Goal: Task Accomplishment & Management: Manage account settings

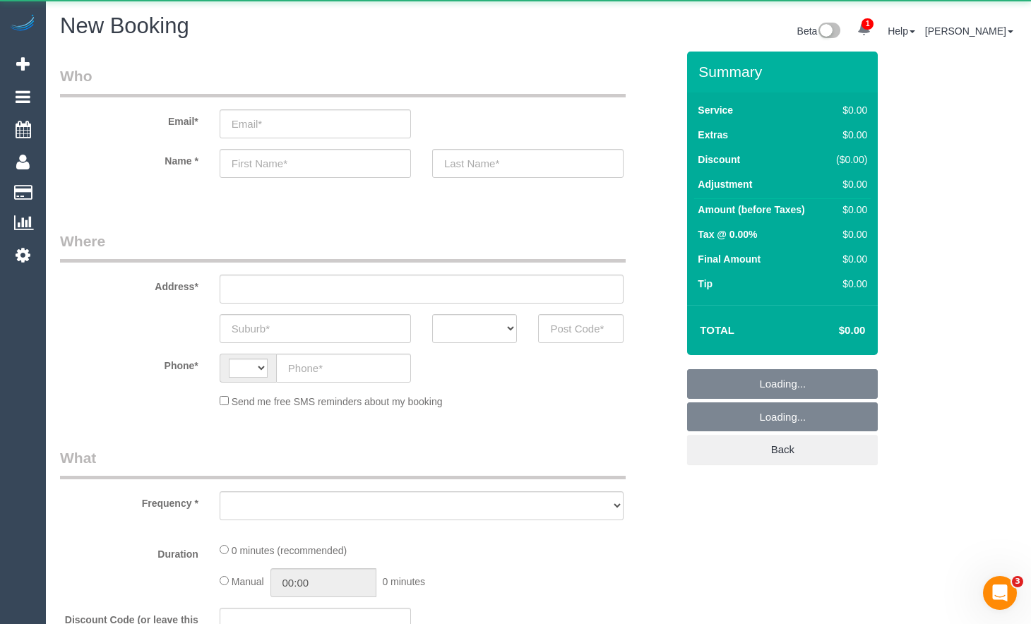
select select "string:AU"
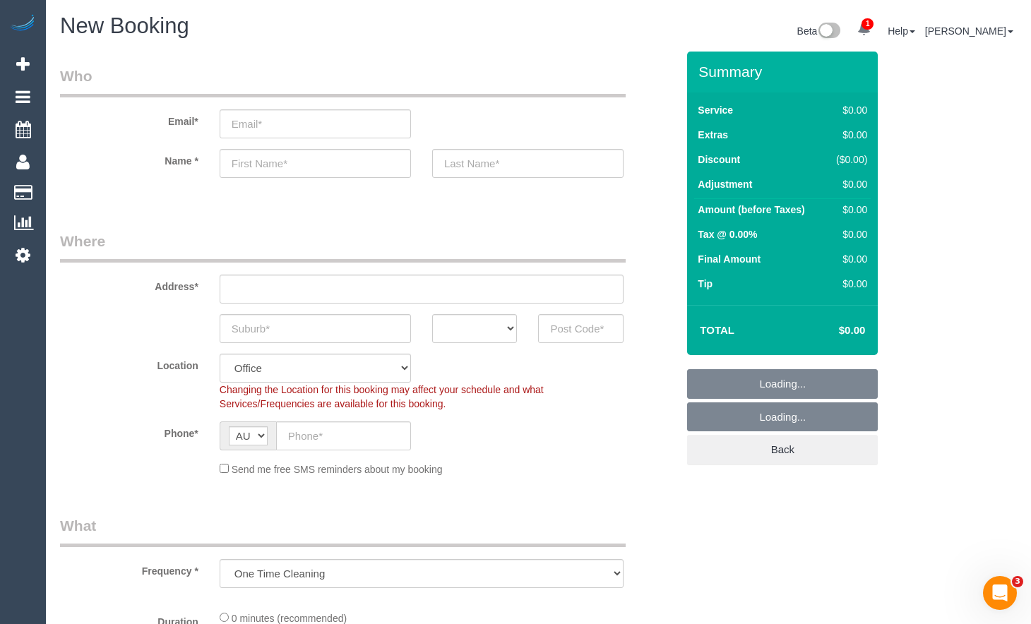
select select "object:1582"
click at [344, 439] on input "text" at bounding box center [343, 436] width 135 height 29
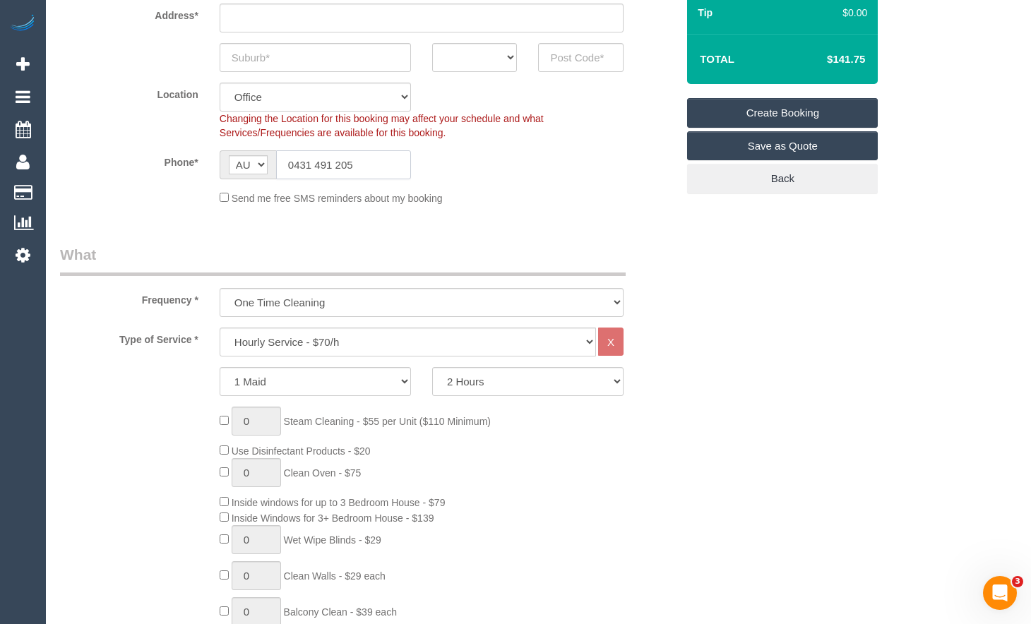
scroll to position [283, 0]
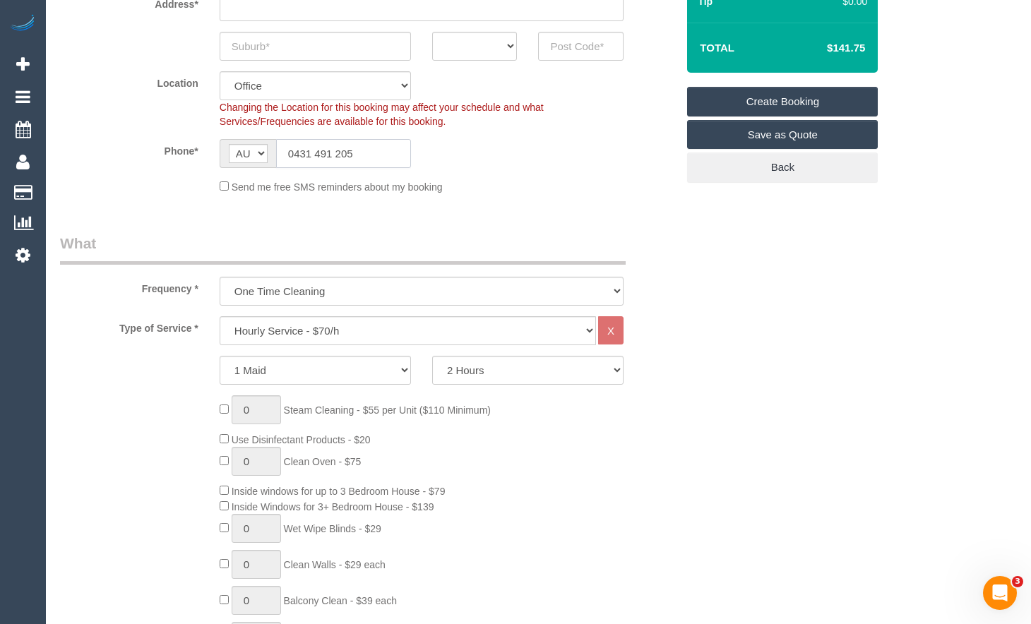
type input "0431 491 205"
click at [336, 49] on input "text" at bounding box center [315, 46] width 191 height 29
click at [617, 203] on fieldset "Where Address* ACT NSW NT QLD SA TAS VIC WA Location Office City East (North) E…" at bounding box center [368, 76] width 617 height 256
click at [494, 333] on select "Hourly Service - $70/h Hourly Service - $65/h Hourly Service - $60/h Hourly Ser…" at bounding box center [408, 330] width 377 height 29
select select "212"
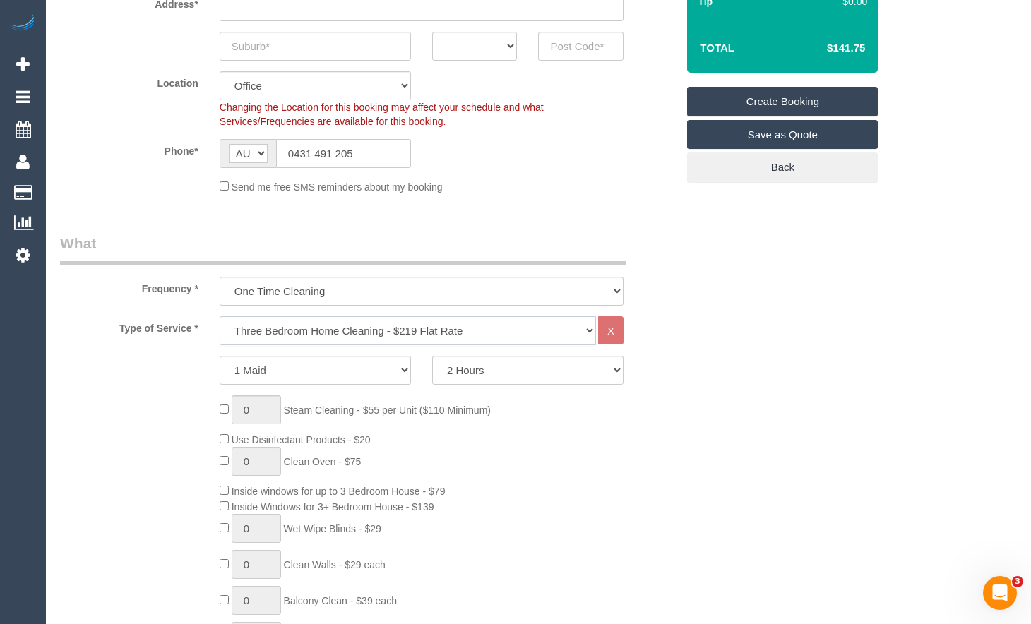
click at [220, 316] on select "Hourly Service - $70/h Hourly Service - $65/h Hourly Service - $60/h Hourly Ser…" at bounding box center [408, 330] width 377 height 29
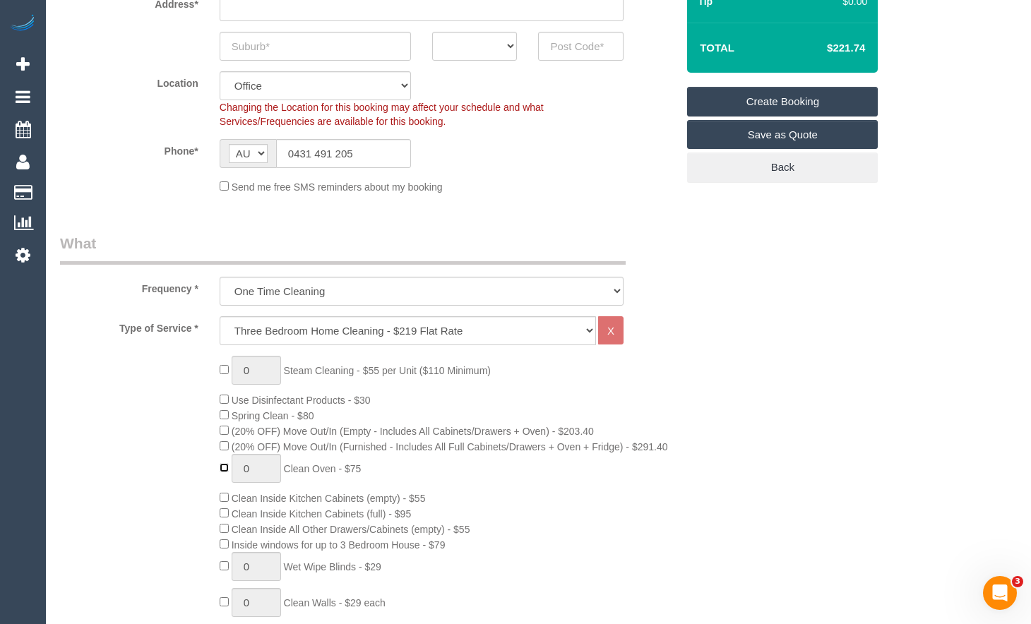
type input "1"
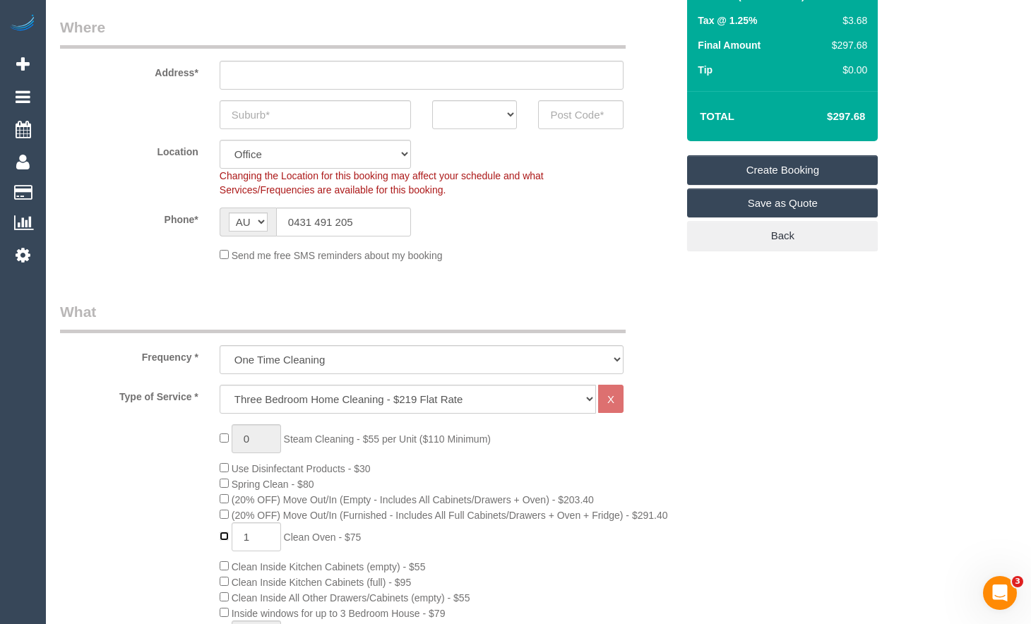
scroll to position [212, 0]
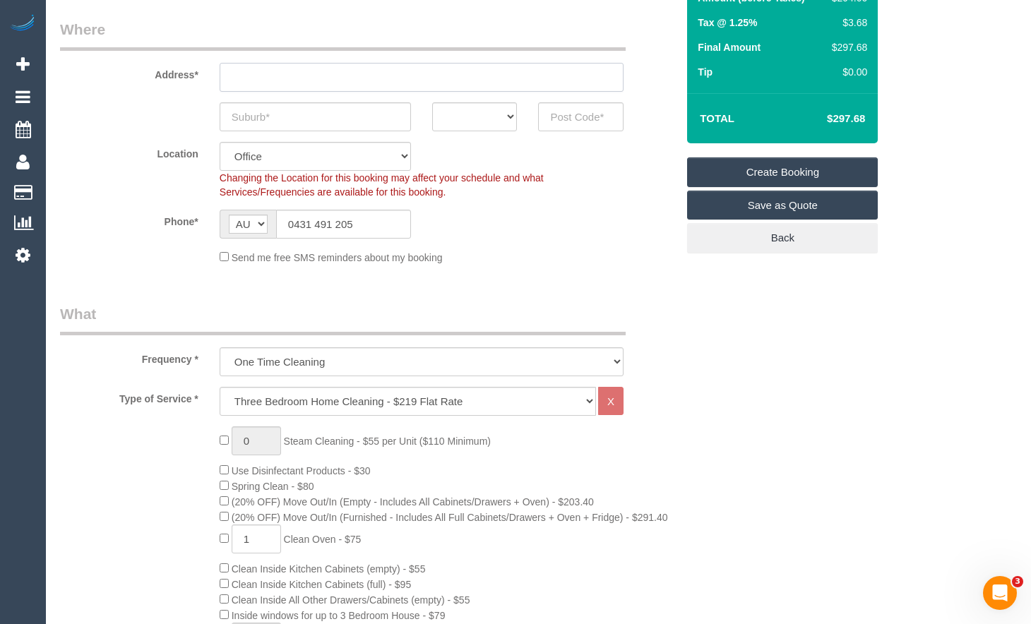
click at [275, 83] on input "text" at bounding box center [422, 77] width 404 height 29
type input "4/10 Lorenz St"
click at [283, 112] on input "text" at bounding box center [315, 116] width 191 height 29
type input "Sunshine"
drag, startPoint x: 463, startPoint y: 124, endPoint x: 470, endPoint y: 131, distance: 10.0
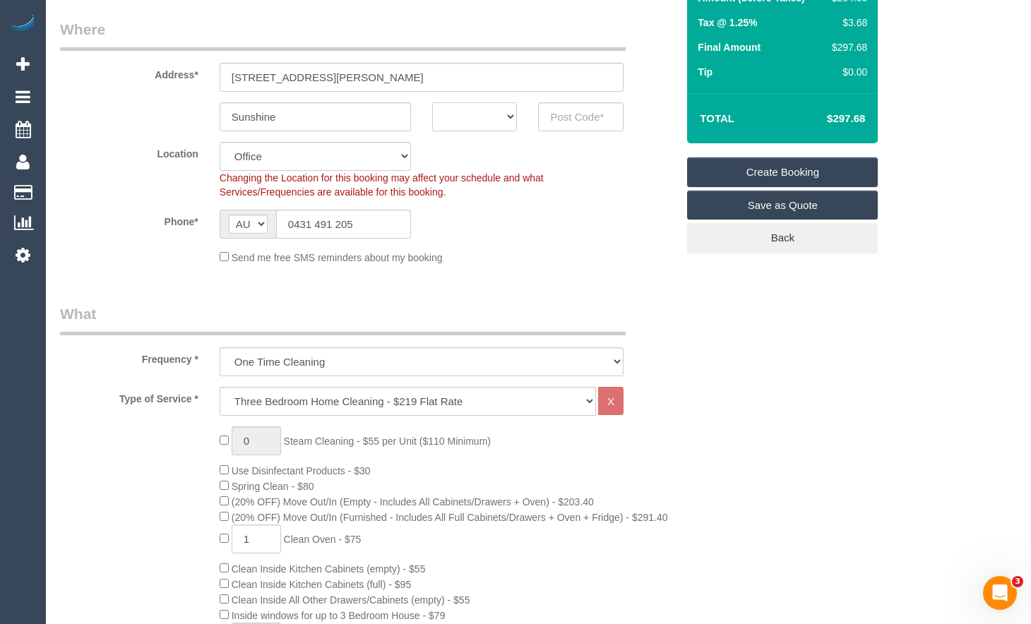
click at [463, 124] on select "ACT NSW NT QLD SA TAS VIC WA" at bounding box center [474, 116] width 85 height 29
select select "VIC"
click at [432, 102] on select "ACT NSW NT QLD SA TAS VIC WA" at bounding box center [474, 116] width 85 height 29
click at [606, 124] on input "text" at bounding box center [580, 116] width 85 height 29
type input "3020"
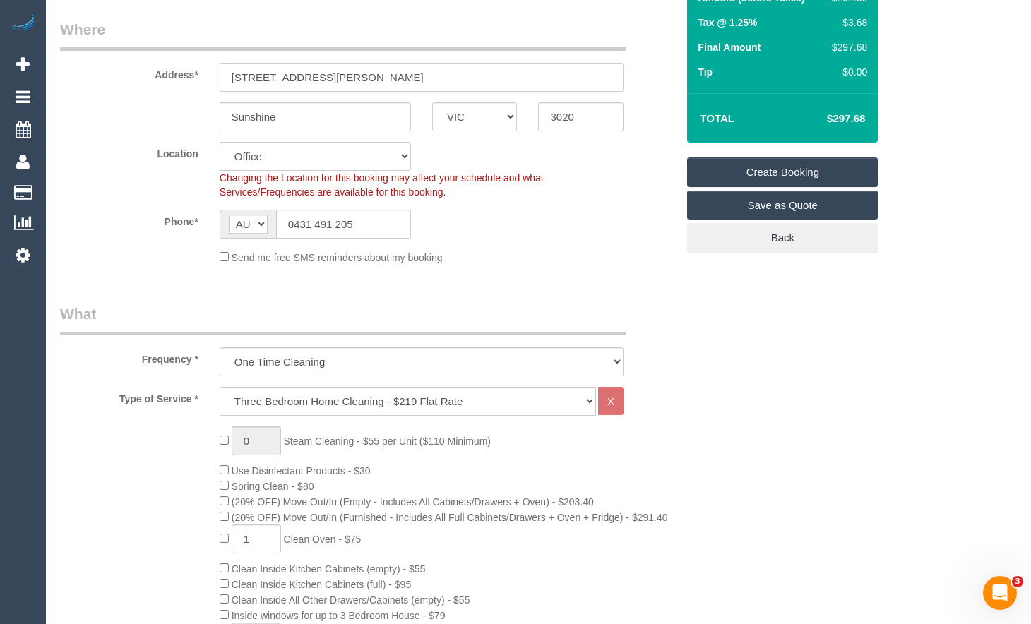
drag, startPoint x: 356, startPoint y: 85, endPoint x: 155, endPoint y: 105, distance: 202.4
click at [155, 105] on sui-booking-address "Address* 4/10 Lorenz St Sunshine ACT NSW NT QLD SA TAS VIC WA 3020" at bounding box center [368, 75] width 617 height 112
select select "49"
select select "object:2937"
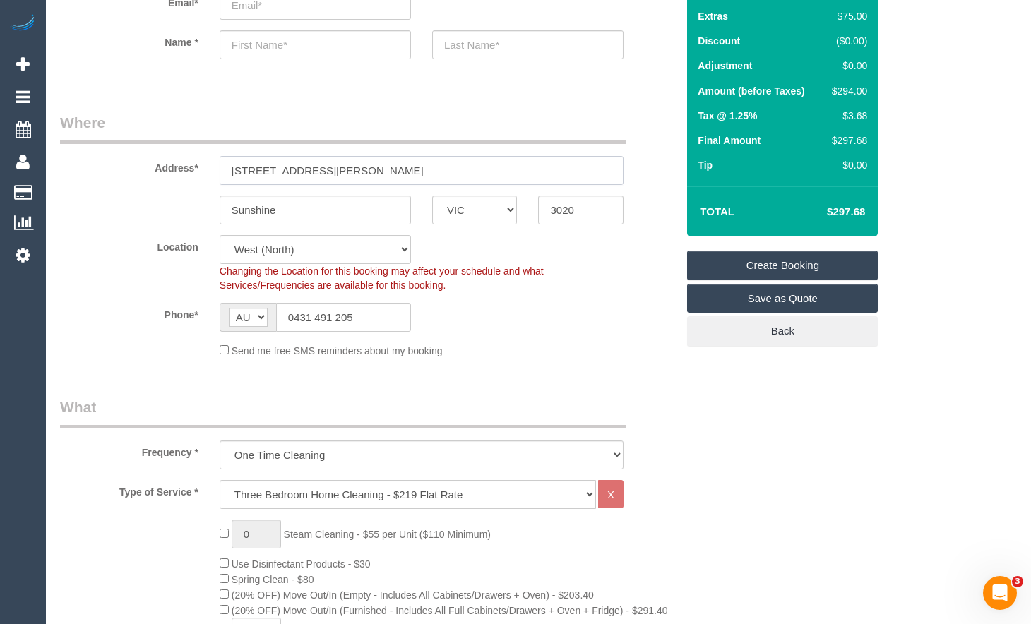
scroll to position [71, 0]
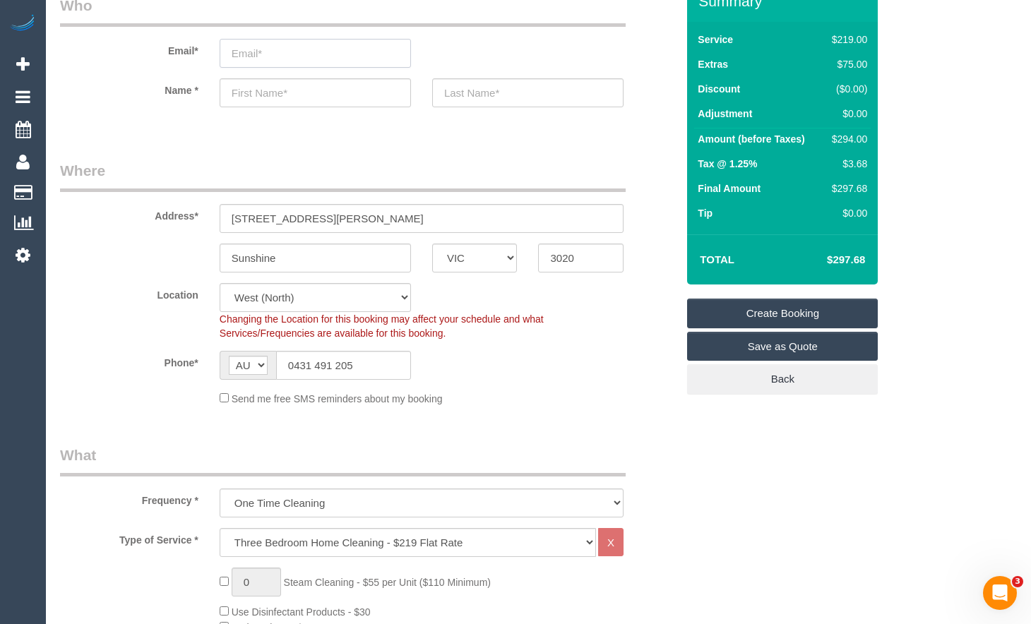
click at [317, 57] on input "email" at bounding box center [315, 53] width 191 height 29
click at [306, 57] on input "email" at bounding box center [315, 53] width 191 height 29
type input "carolransley@gmail.com"
click at [345, 88] on input "text" at bounding box center [315, 92] width 191 height 29
type input "Carol"
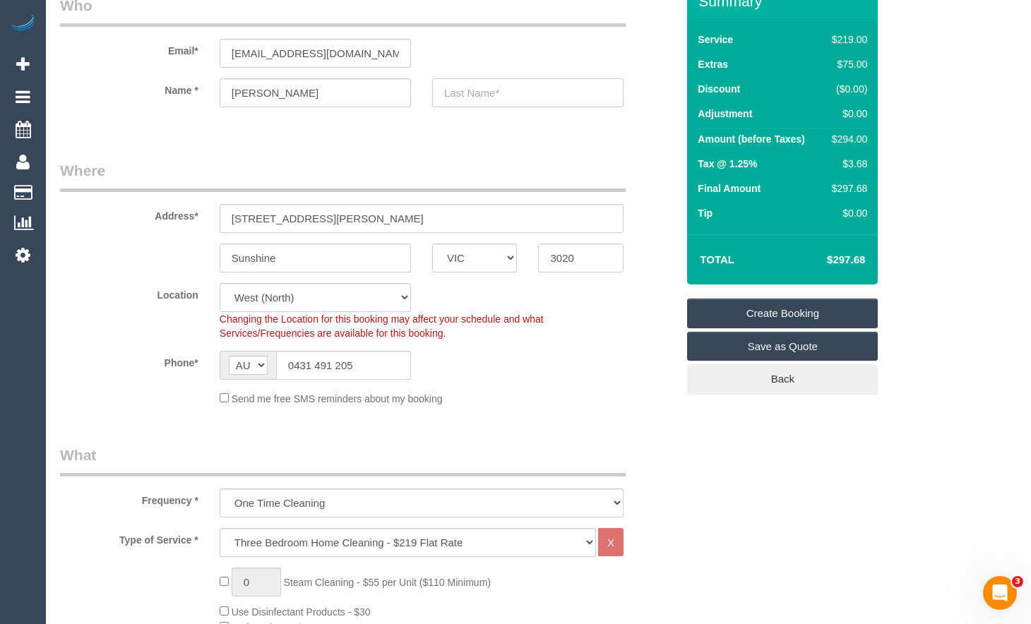
click at [535, 90] on input "text" at bounding box center [527, 92] width 191 height 29
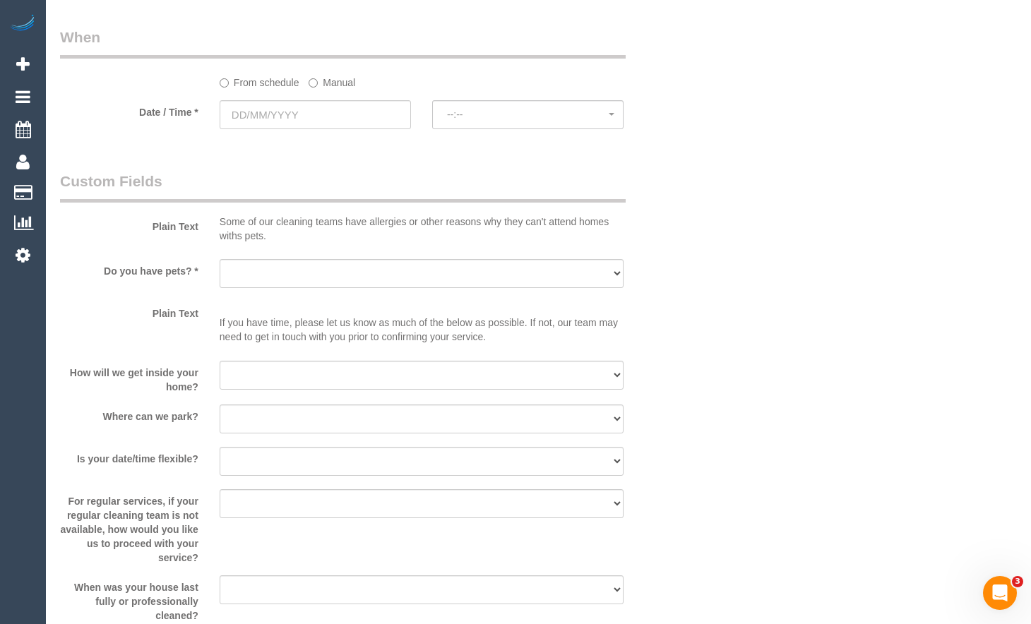
scroll to position [1625, 0]
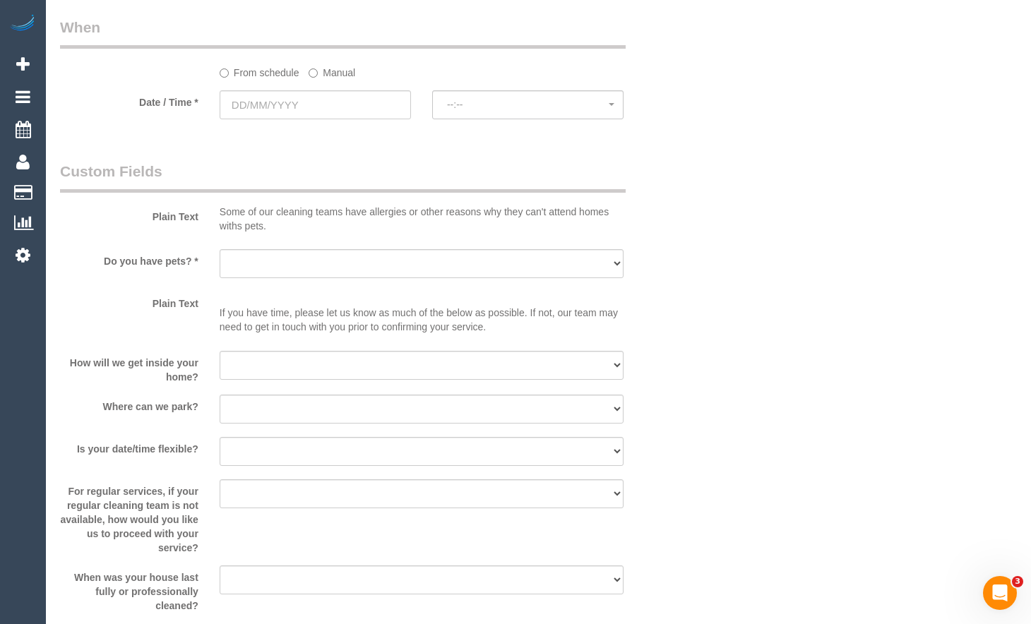
type input "Ransley"
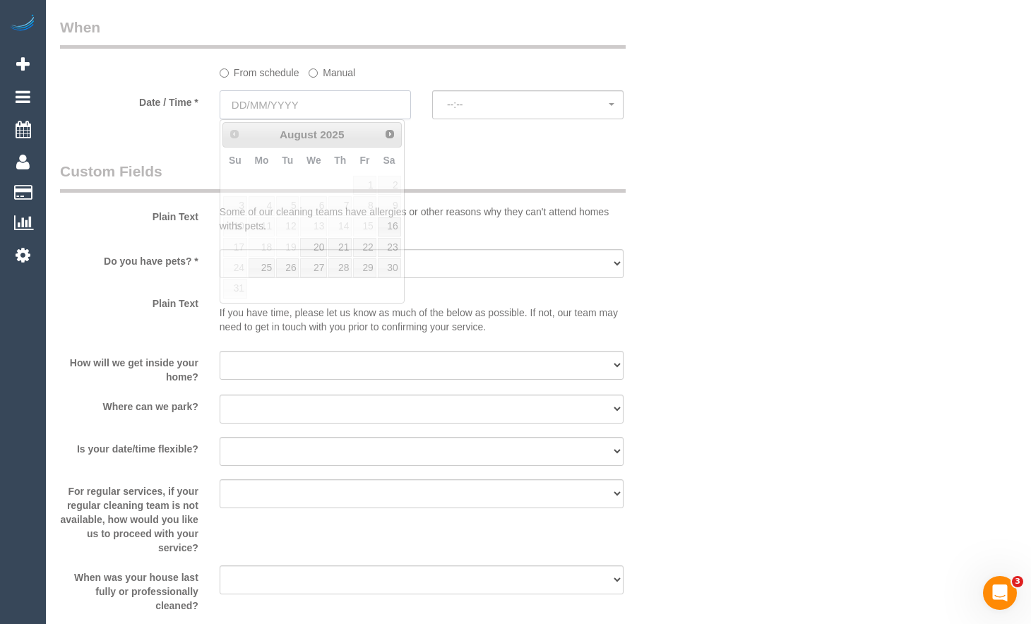
click at [285, 107] on input "text" at bounding box center [315, 104] width 191 height 29
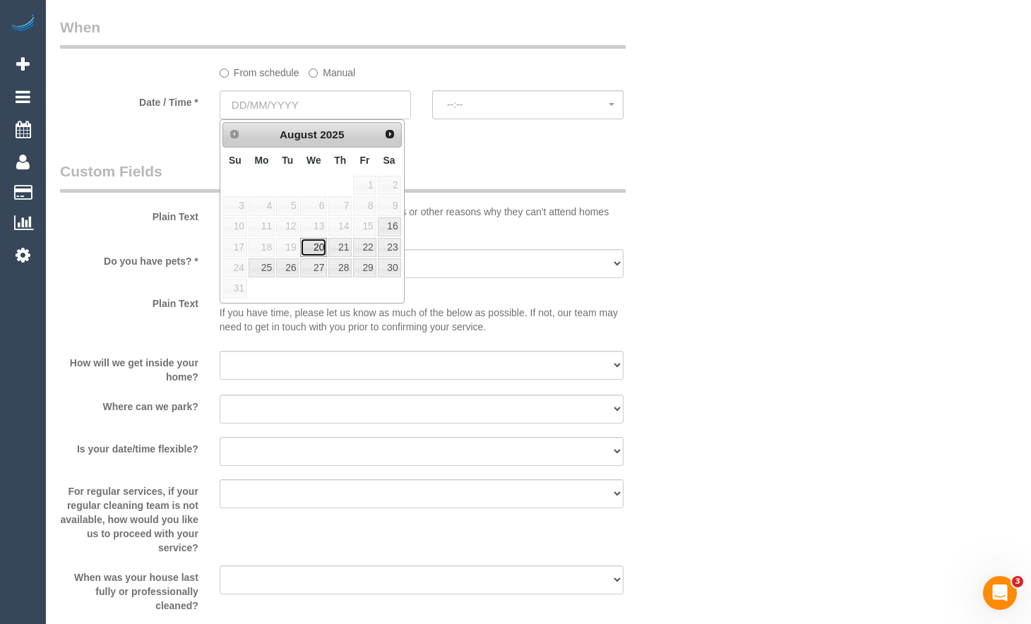
click at [321, 242] on link "20" at bounding box center [313, 247] width 27 height 19
type input "20/08/2025"
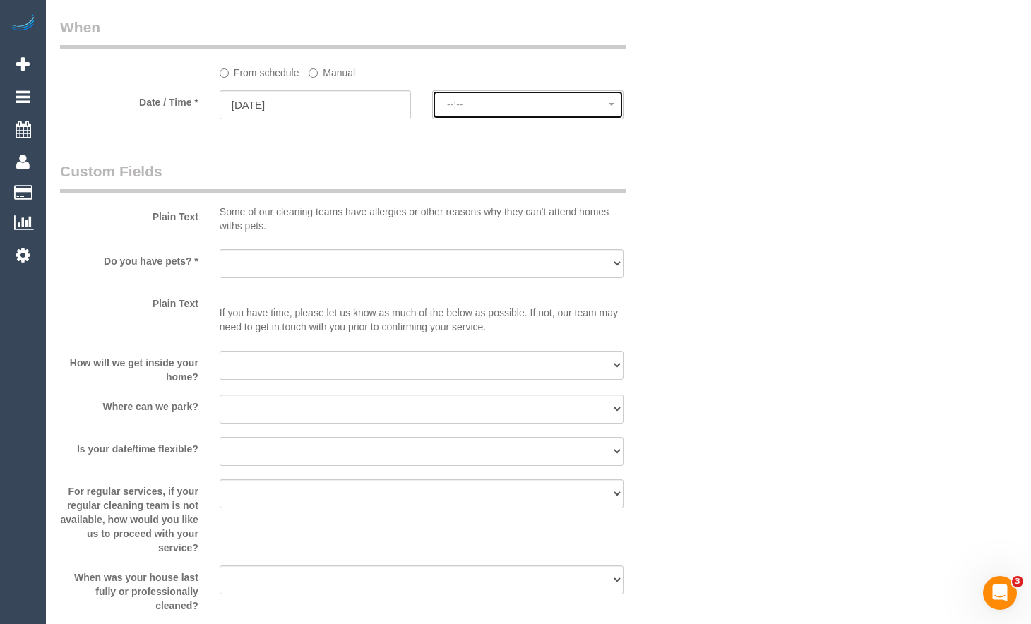
click at [516, 106] on span "--:--" at bounding box center [528, 104] width 162 height 11
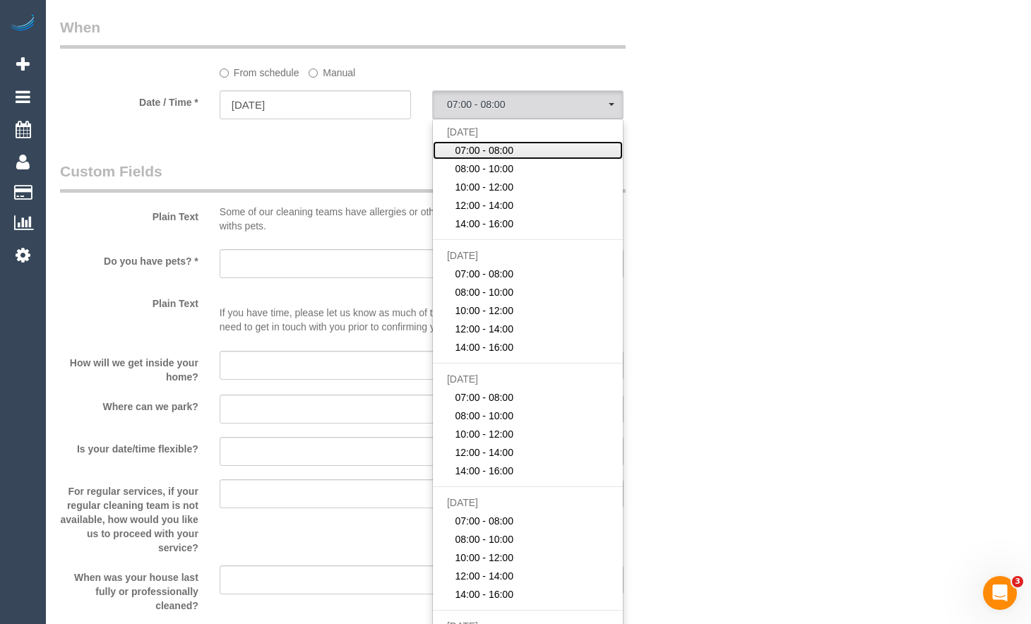
click at [530, 155] on link "07:00 - 08:00" at bounding box center [528, 150] width 190 height 18
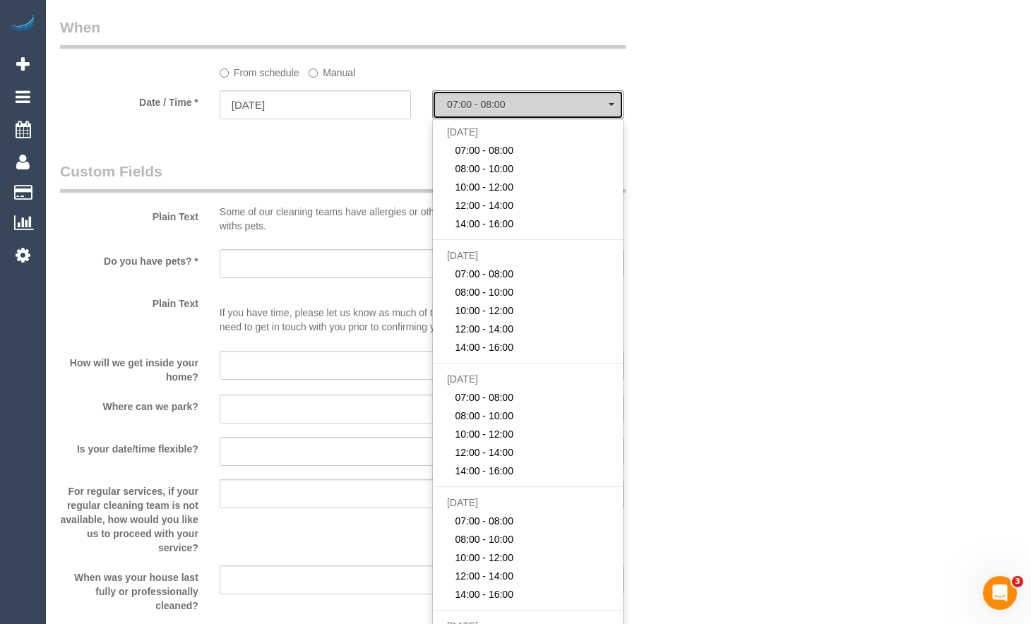
select select "spot1"
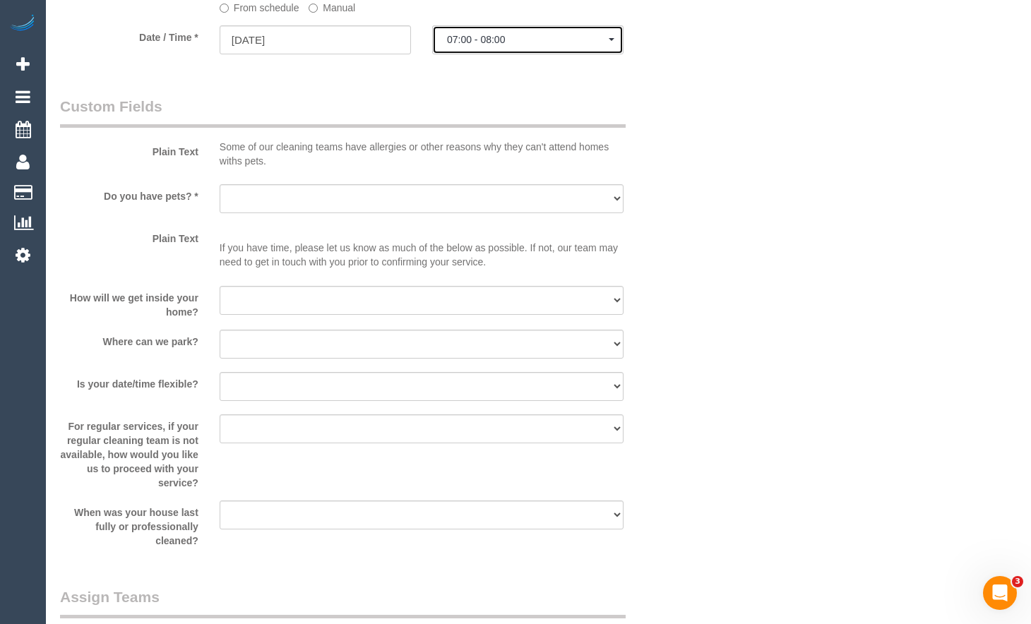
scroll to position [1695, 0]
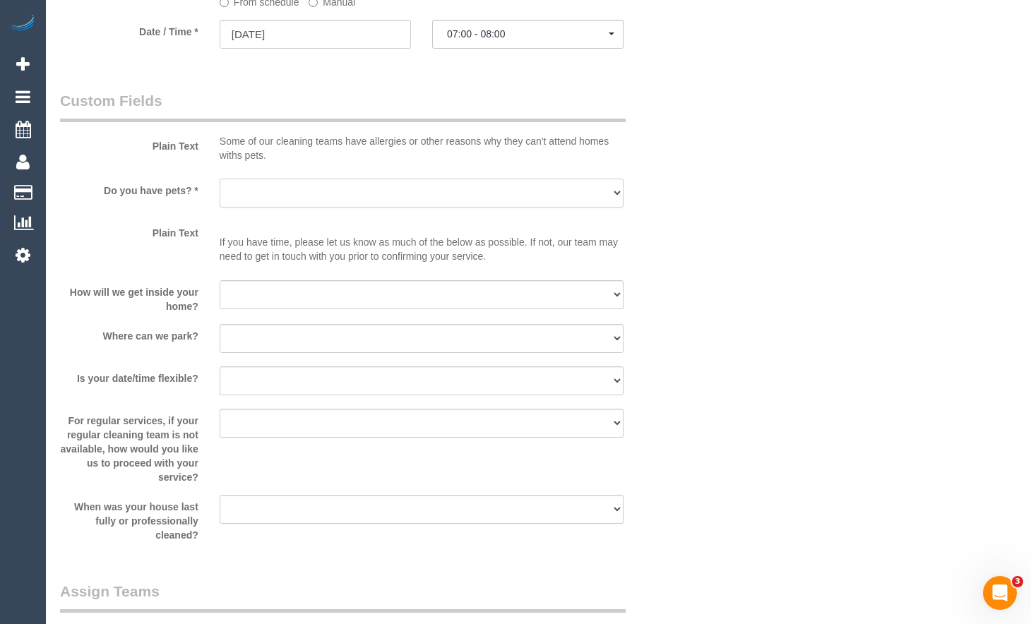
click at [461, 191] on select "Yes - Cats Yes - Dogs No pets Yes - Dogs and Cats Yes - Other" at bounding box center [422, 193] width 404 height 29
select select "number:29"
click at [220, 179] on select "Yes - Cats Yes - Dogs No pets Yes - Dogs and Cats Yes - Other" at bounding box center [422, 193] width 404 height 29
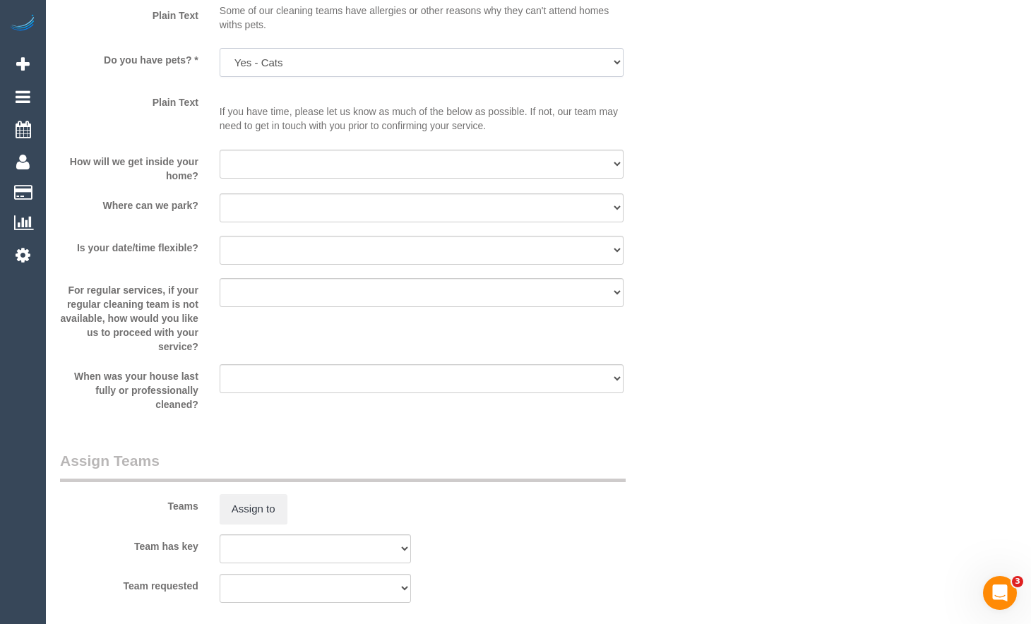
scroll to position [1837, 0]
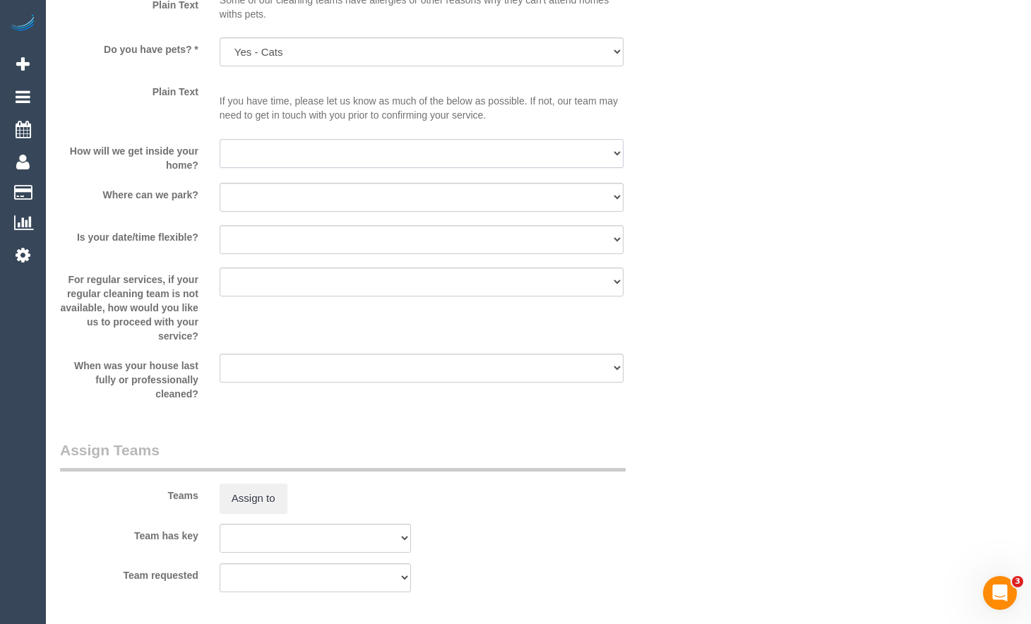
click at [326, 141] on select "I will be home Key will be left (please provide details below) Lock box/Access …" at bounding box center [422, 153] width 404 height 29
select select "number:14"
click at [220, 139] on select "I will be home Key will be left (please provide details below) Lock box/Access …" at bounding box center [422, 153] width 404 height 29
click at [423, 199] on select "I will provide parking on-site Free street parking Paid street parking (cost wi…" at bounding box center [422, 197] width 404 height 29
select select "number:19"
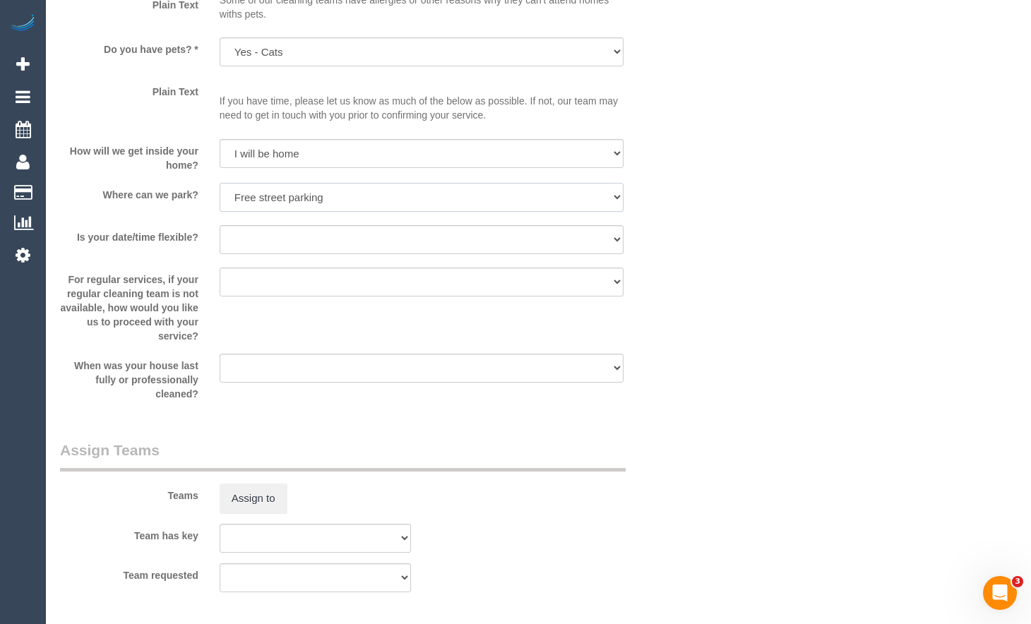
click at [220, 183] on select "I will provide parking on-site Free street parking Paid street parking (cost wi…" at bounding box center [422, 197] width 404 height 29
click at [377, 227] on select "Yes - date and time Yes - date but not time Yes - time but not date No - No fle…" at bounding box center [422, 239] width 404 height 29
click at [220, 225] on select "Yes - date and time Yes - date but not time Yes - time but not date No - No fle…" at bounding box center [422, 239] width 404 height 29
click at [383, 238] on select "Yes - date and time Yes - date but not time Yes - time but not date No - No fle…" at bounding box center [422, 239] width 404 height 29
select select "number:36"
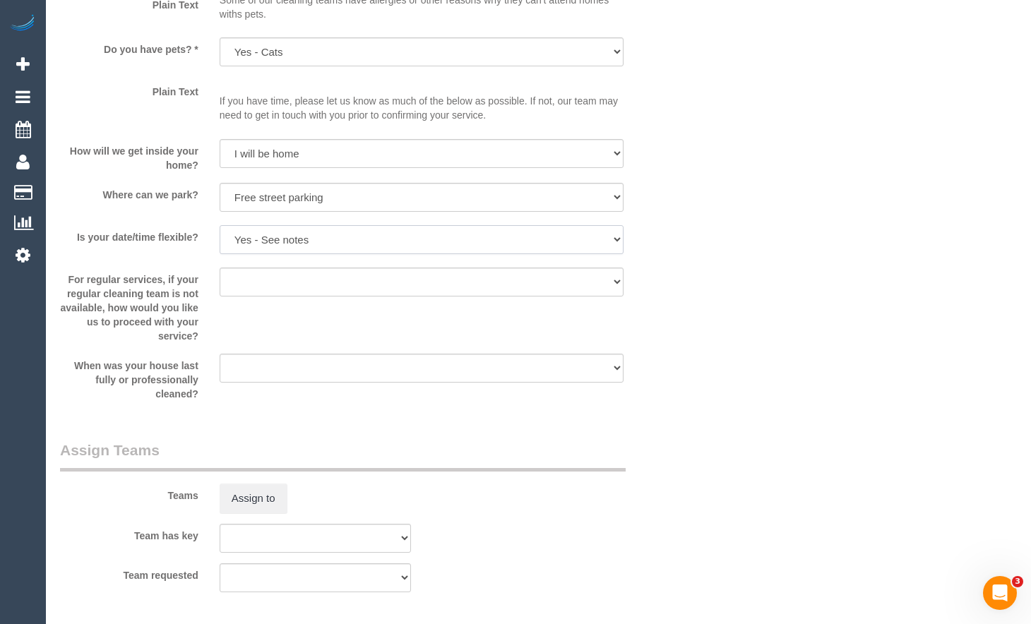
click at [220, 225] on select "Yes - date and time Yes - date but not time Yes - time but not date No - No fle…" at bounding box center [422, 239] width 404 height 29
click at [360, 290] on select "Arrange a cleaner to cover and do not bother you Arrange a cleaner to cover and…" at bounding box center [422, 282] width 404 height 29
click at [440, 196] on select "I will provide parking on-site Free street parking Paid street parking (cost wi…" at bounding box center [422, 197] width 404 height 29
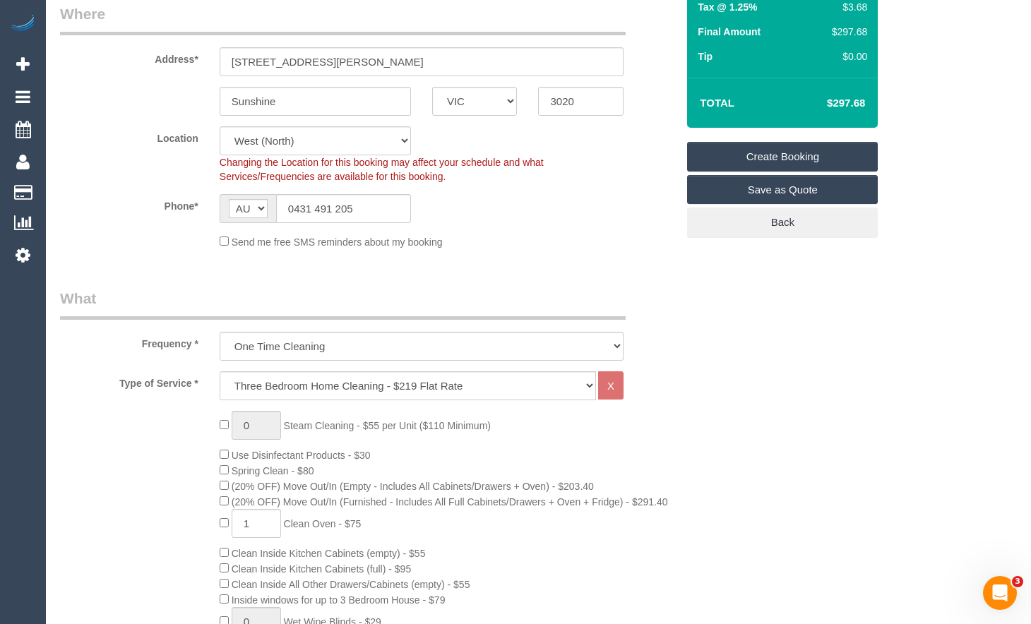
scroll to position [0, 0]
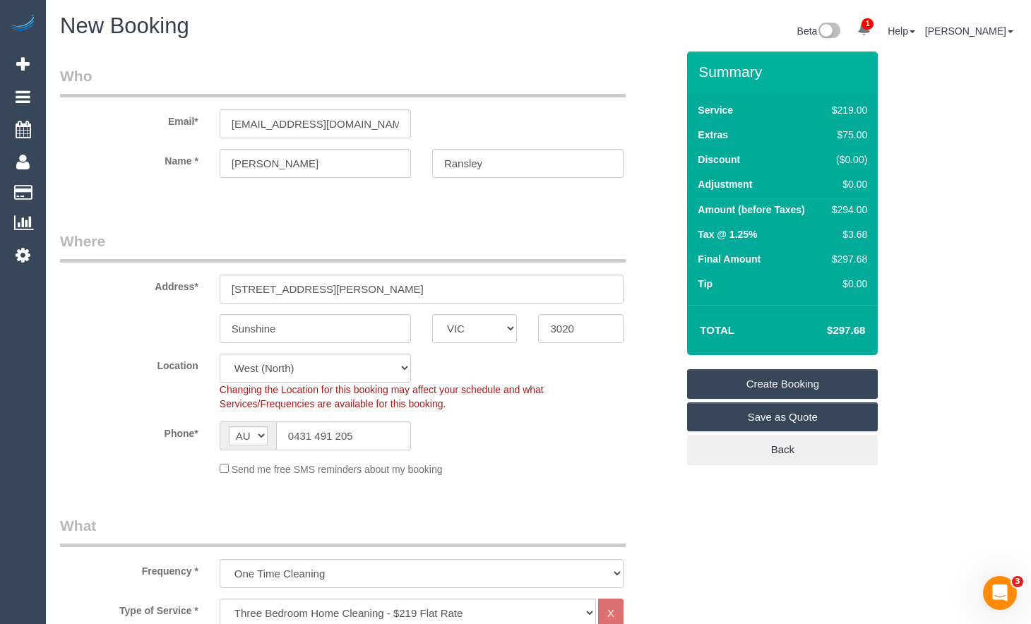
drag, startPoint x: 802, startPoint y: 387, endPoint x: 726, endPoint y: 355, distance: 82.0
click at [802, 387] on link "Create Booking" at bounding box center [782, 384] width 191 height 30
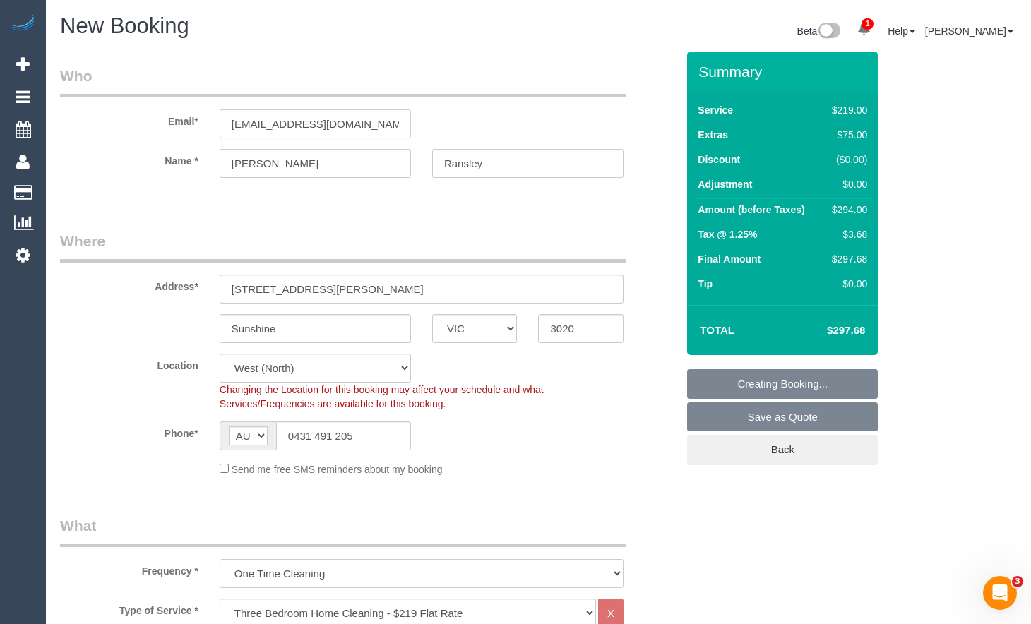
drag, startPoint x: 356, startPoint y: 124, endPoint x: 131, endPoint y: 119, distance: 225.4
click at [131, 119] on div "Email* carolransley@gmail.com" at bounding box center [368, 102] width 638 height 73
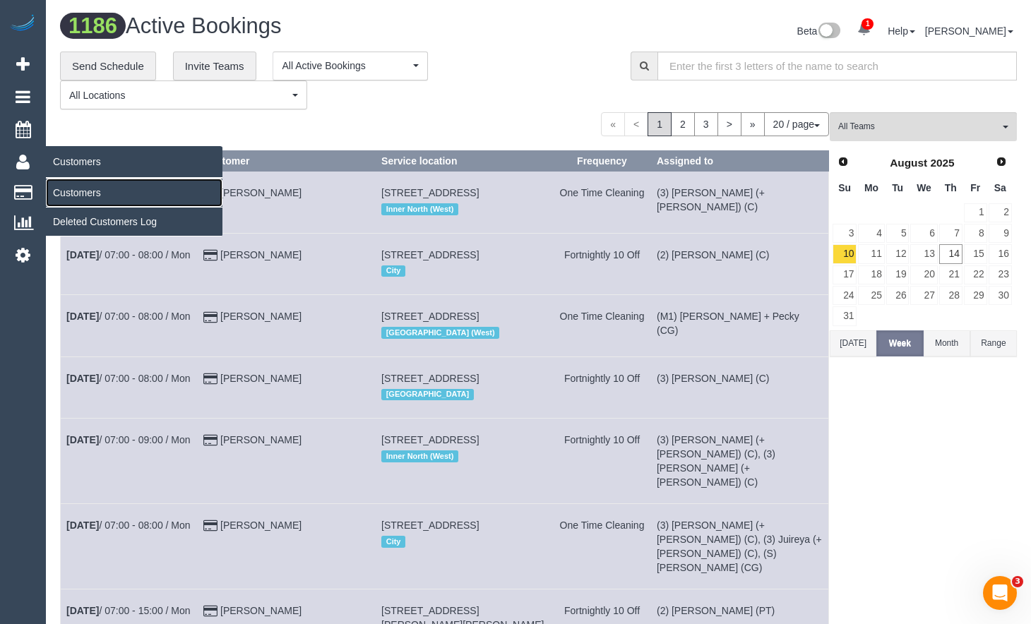
click at [72, 190] on link "Customers" at bounding box center [134, 193] width 177 height 28
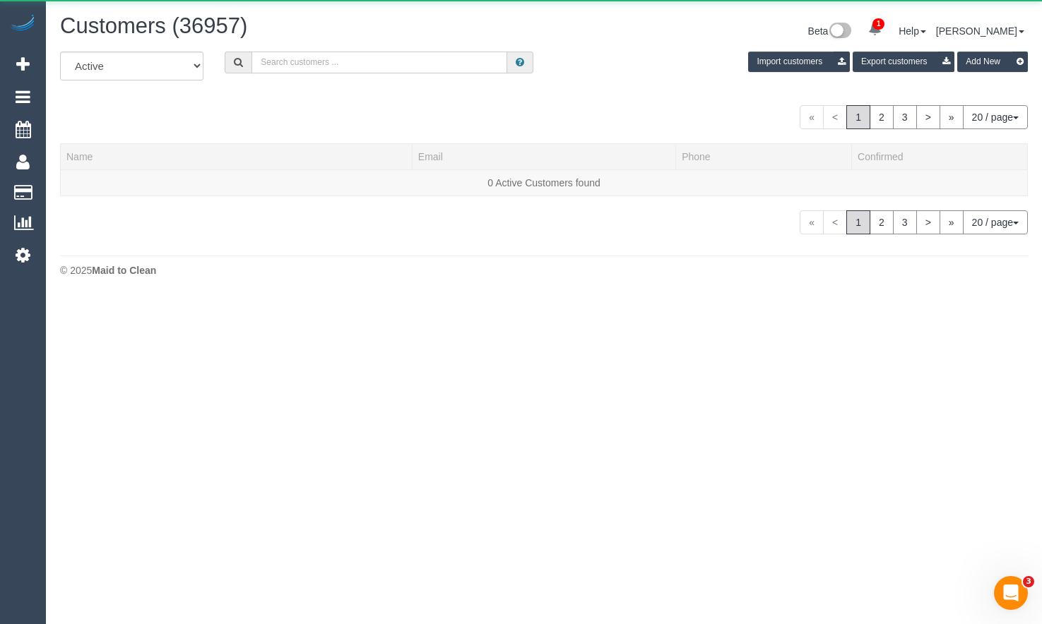
click at [413, 70] on input "text" at bounding box center [379, 63] width 256 height 22
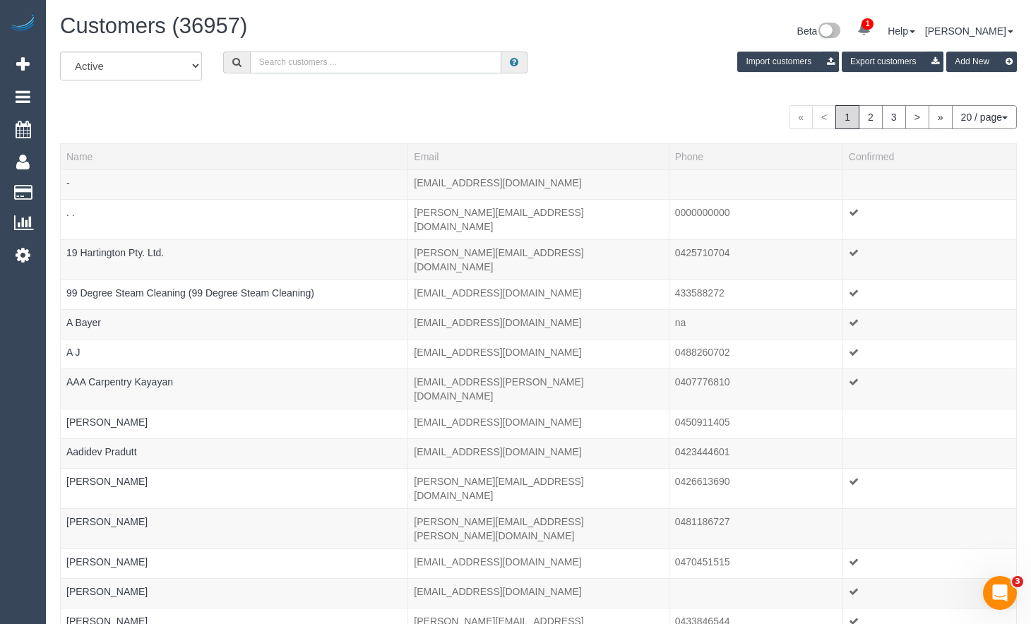
paste input "carolransley@gmail.com"
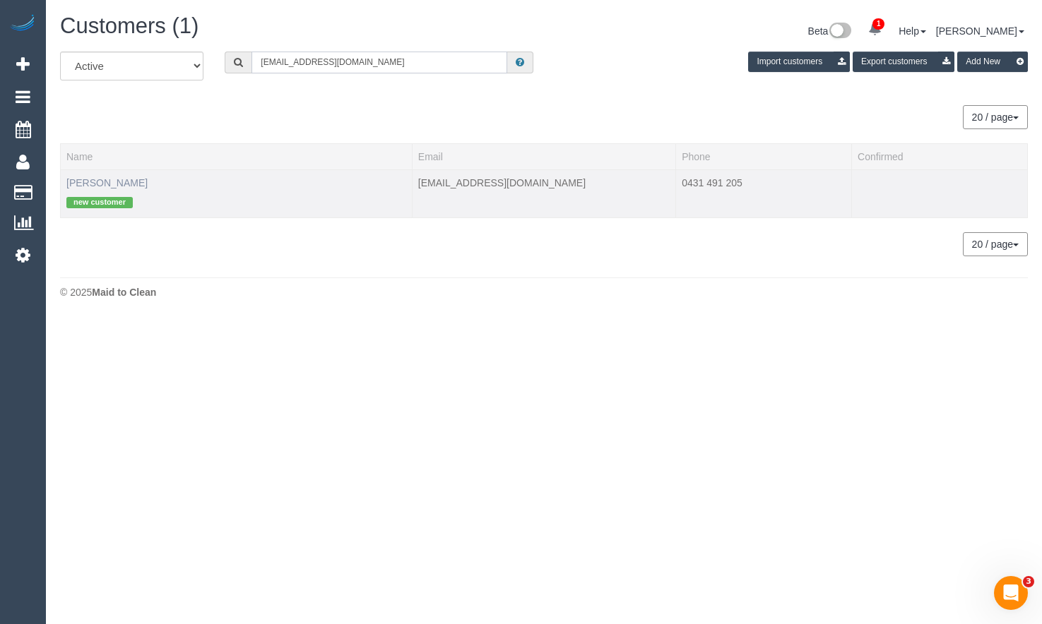
type input "carolransley@gmail.com"
click at [108, 186] on link "Carol Ransley" at bounding box center [106, 182] width 81 height 11
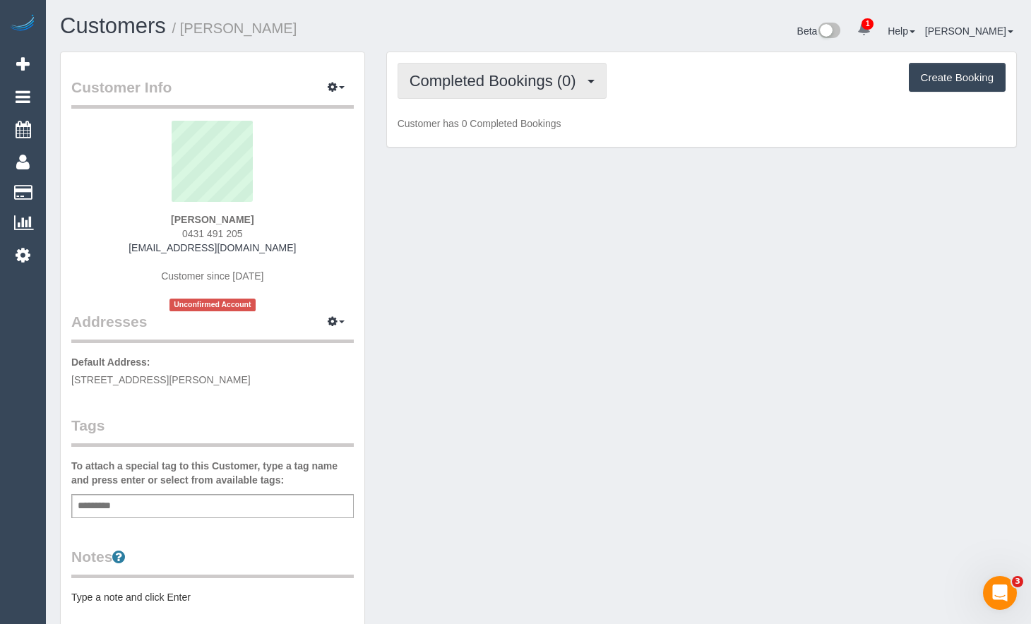
click at [504, 88] on span "Completed Bookings (0)" at bounding box center [497, 81] width 174 height 18
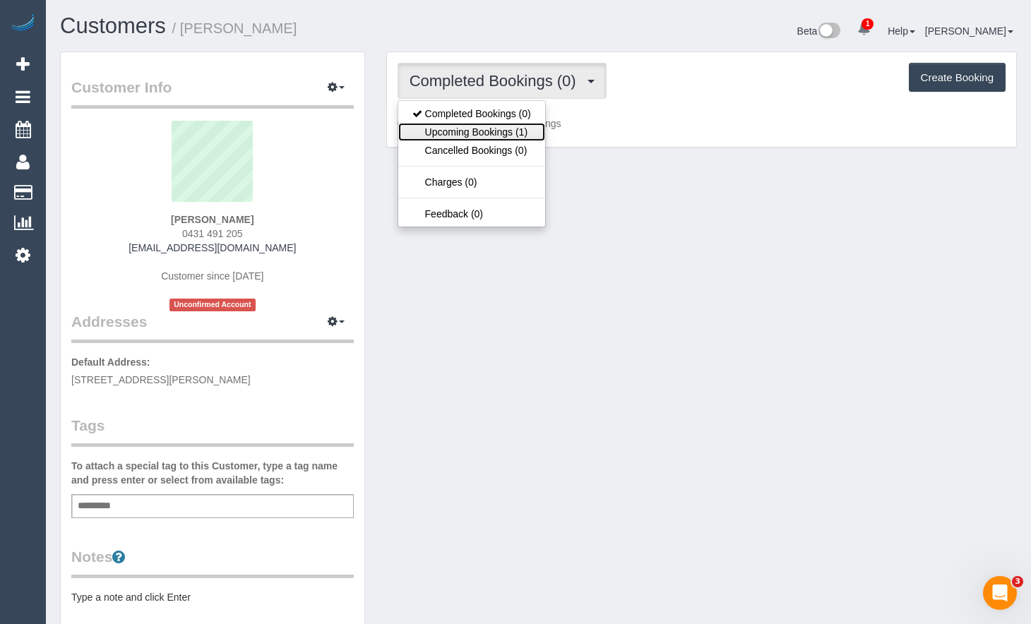
click at [500, 125] on link "Upcoming Bookings (1)" at bounding box center [471, 132] width 147 height 18
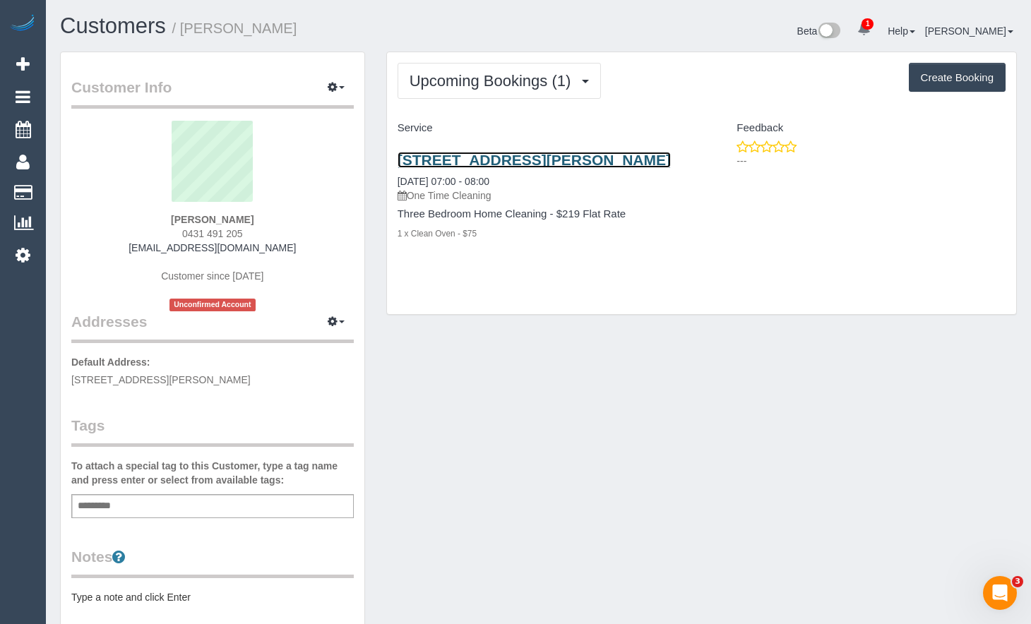
click at [570, 153] on link "4/10 Lorenz St, Sunshine, VIC 3020" at bounding box center [534, 160] width 273 height 16
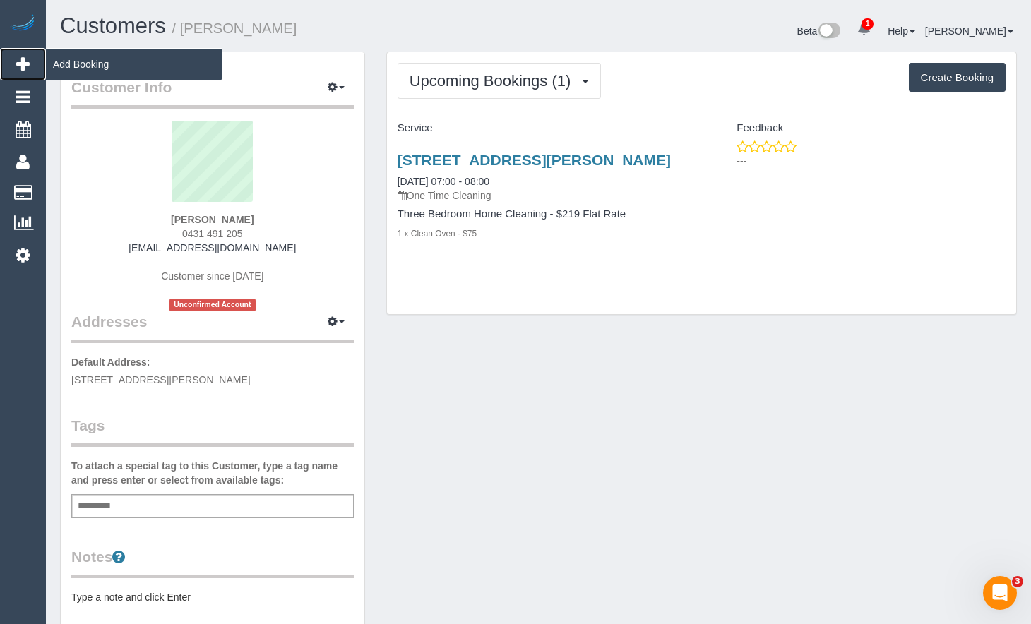
click at [23, 66] on icon at bounding box center [22, 64] width 13 height 17
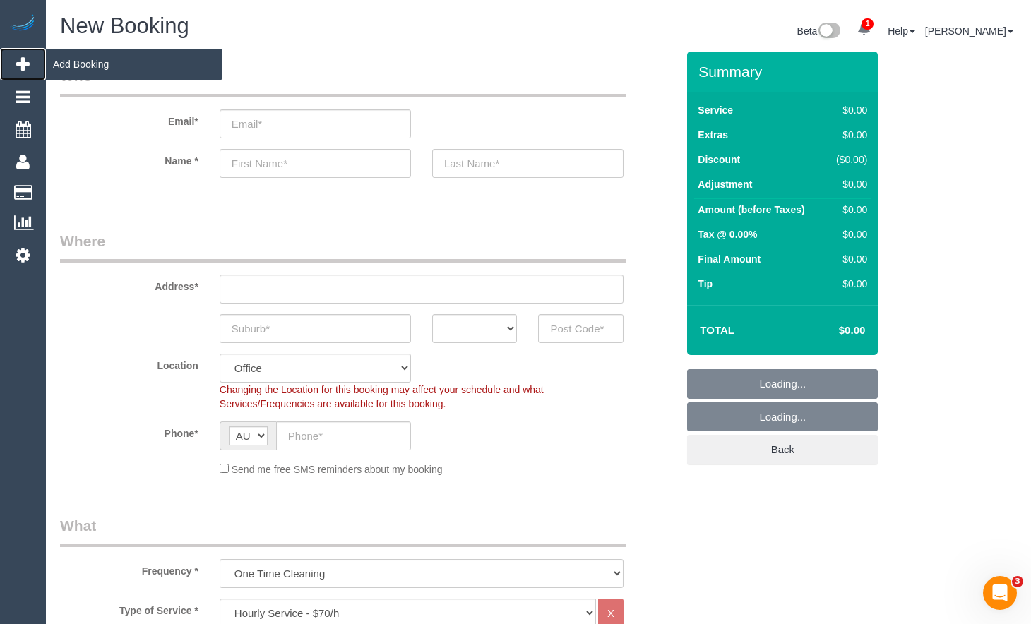
select select "object:5774"
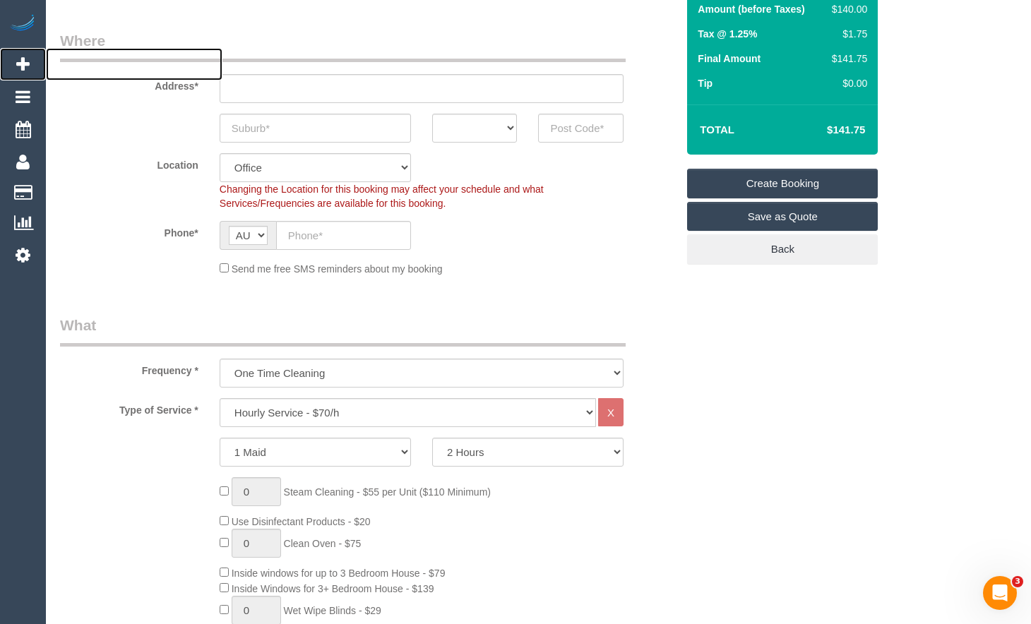
scroll to position [212, 0]
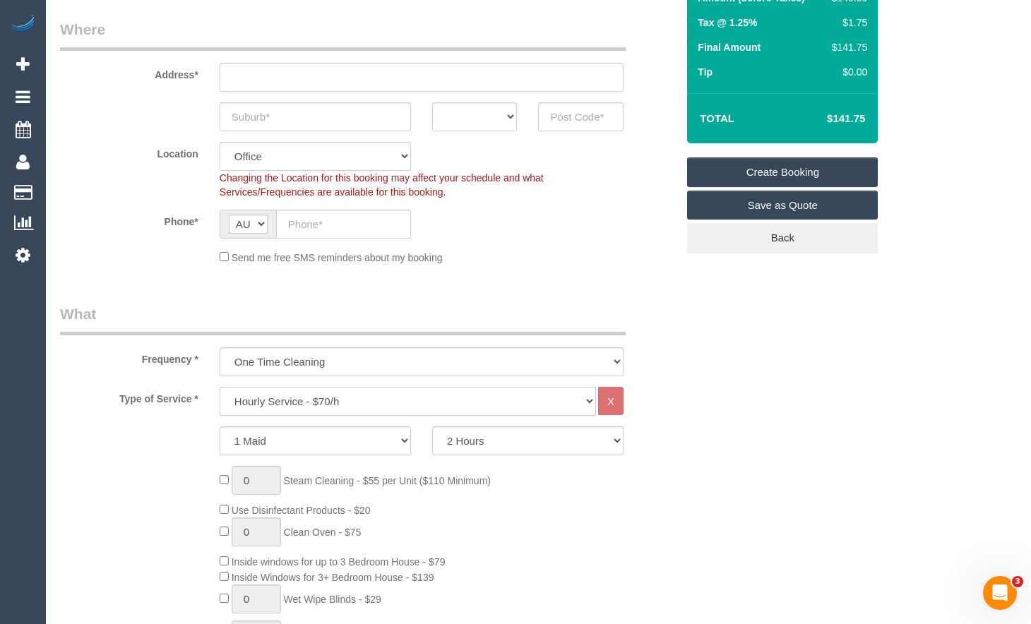
click at [314, 399] on select "Hourly Service - $70/h Hourly Service - $65/h Hourly Service - $60/h Hourly Ser…" at bounding box center [408, 401] width 377 height 29
select select "210"
click at [220, 387] on select "Hourly Service - $70/h Hourly Service - $65/h Hourly Service - $60/h Hourly Ser…" at bounding box center [408, 401] width 377 height 29
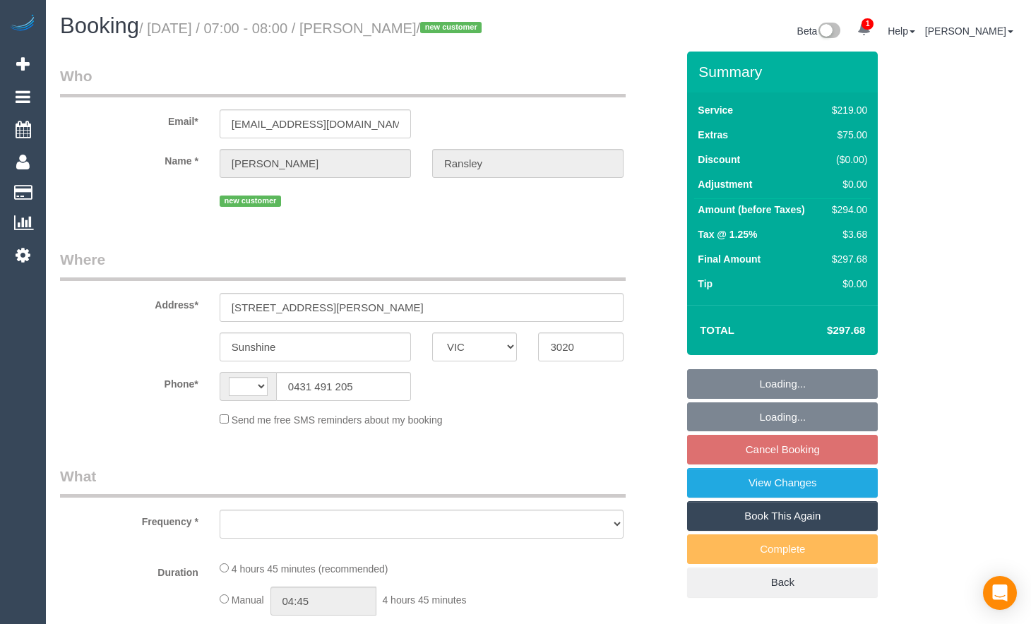
select select "VIC"
select select "string:AU"
select select "number:29"
select select "number:14"
select select "number:19"
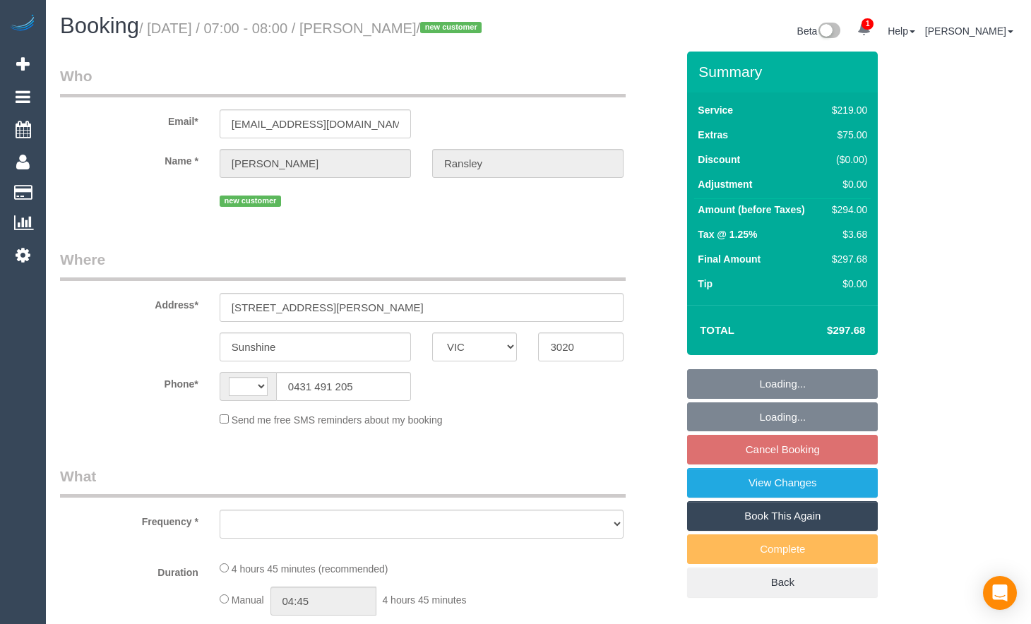
select select "number:36"
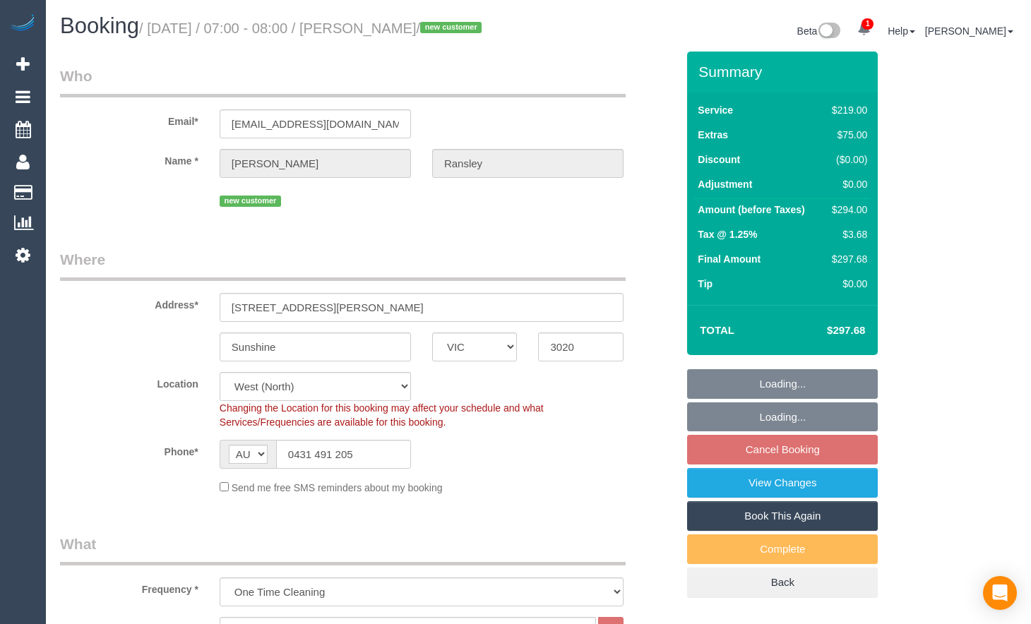
select select "object:638"
select select "string:stripe-pm_1RvnSW2GScqysDRVA9rjKw1V"
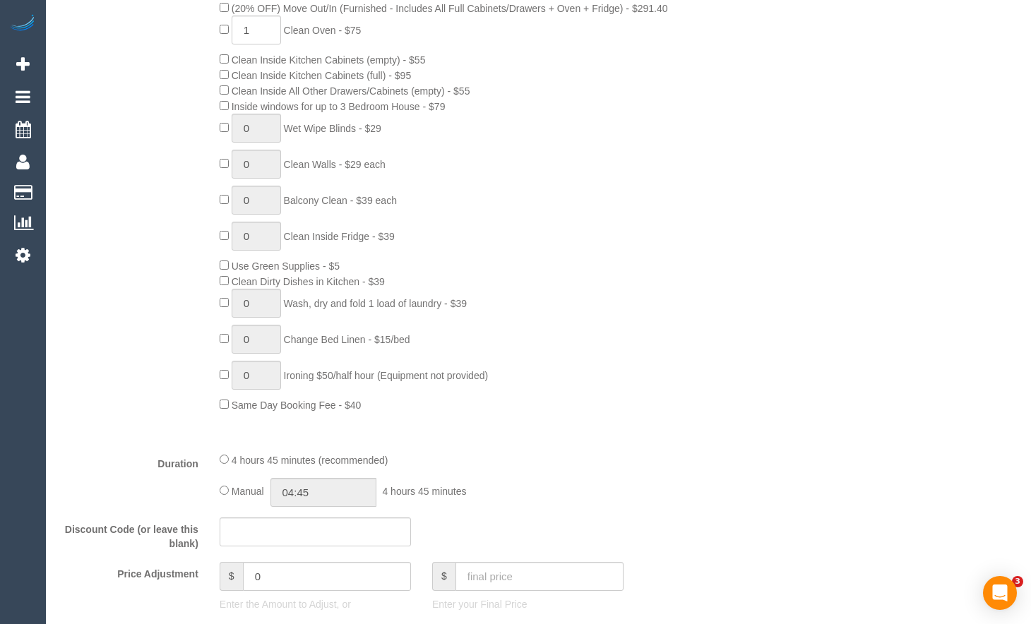
select select "object:1370"
select select "spot1"
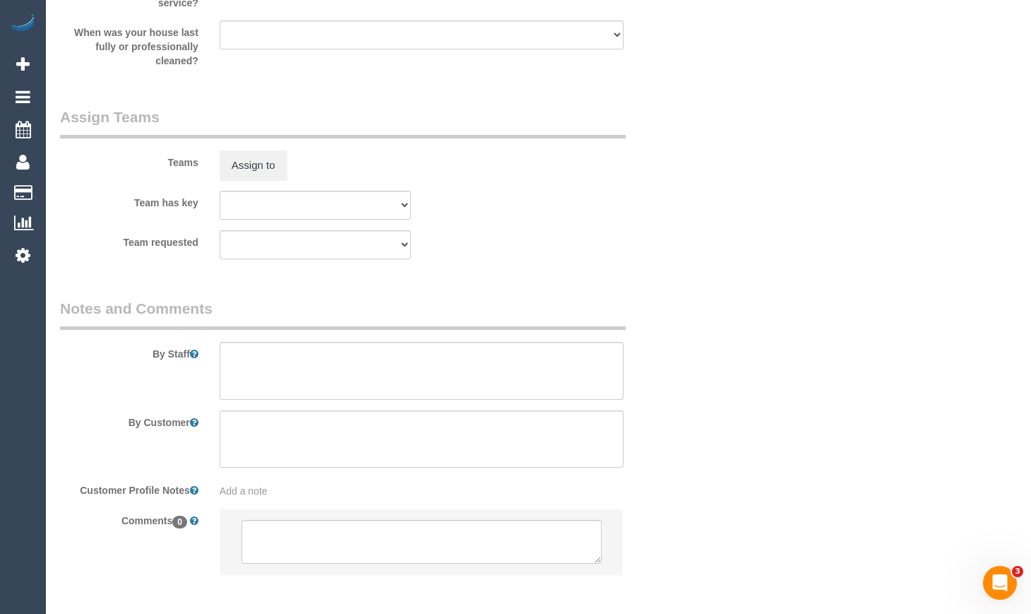
scroll to position [2183, 0]
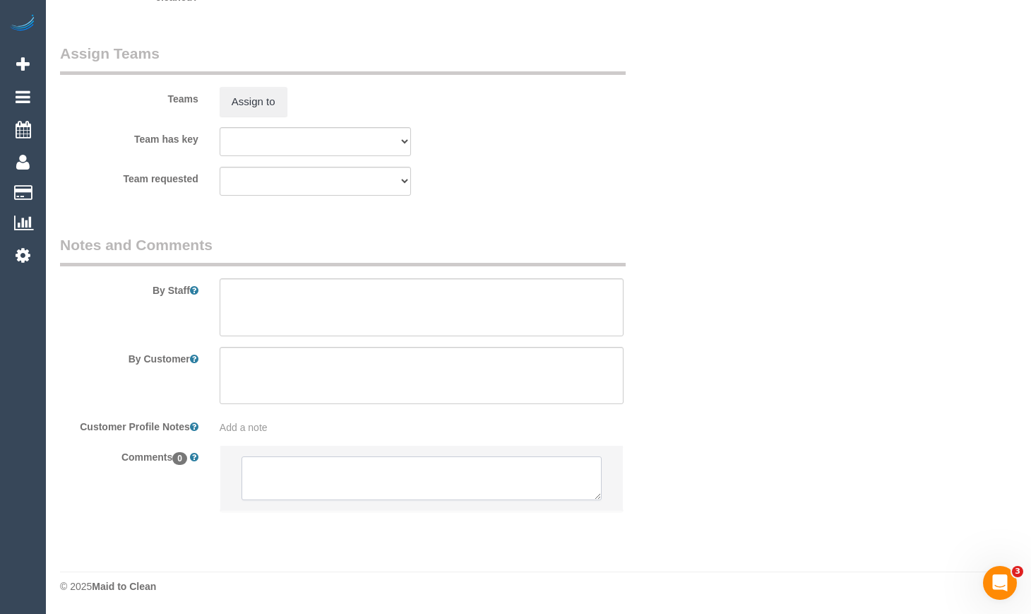
click at [375, 478] on textarea at bounding box center [422, 478] width 360 height 44
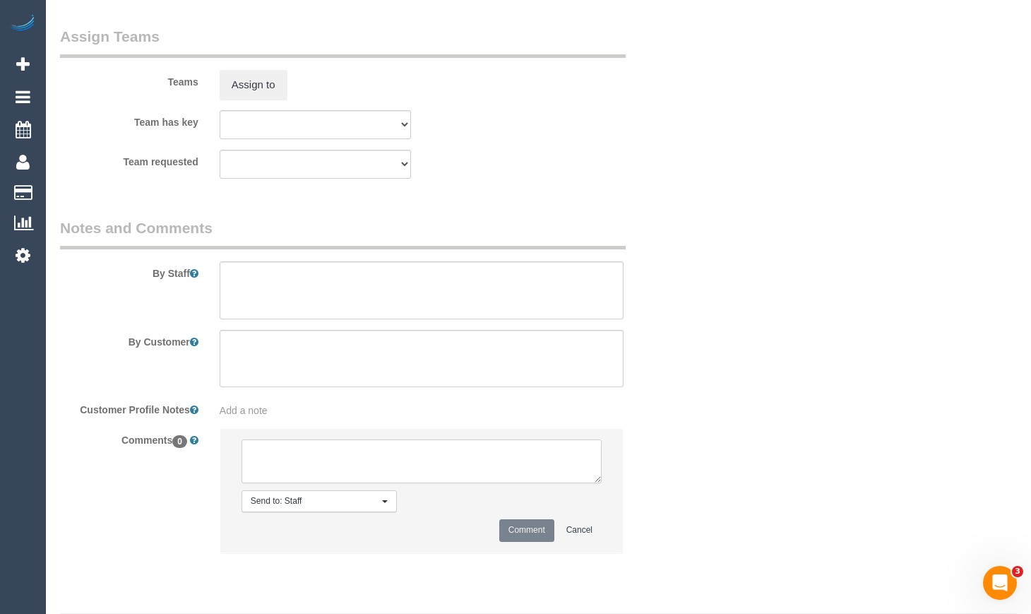
paste textarea "Flexibility dates: Flexibility times: Notes: Knows we need to review Contact vi…"
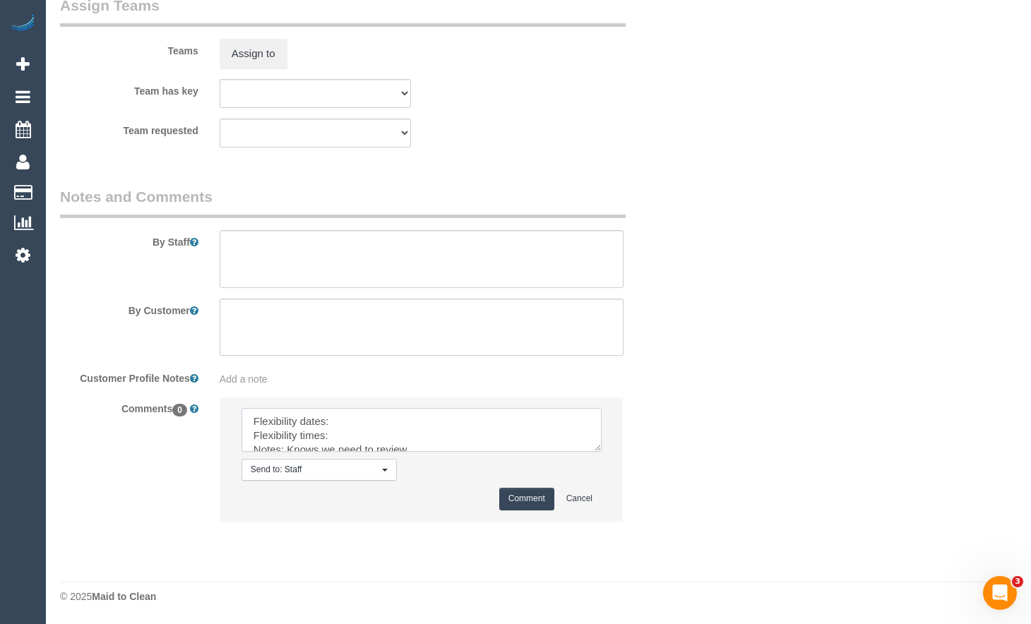
scroll to position [0, 0]
click at [411, 423] on textarea at bounding box center [422, 430] width 360 height 44
click at [413, 419] on textarea at bounding box center [422, 430] width 360 height 44
click at [351, 434] on textarea at bounding box center [422, 430] width 360 height 44
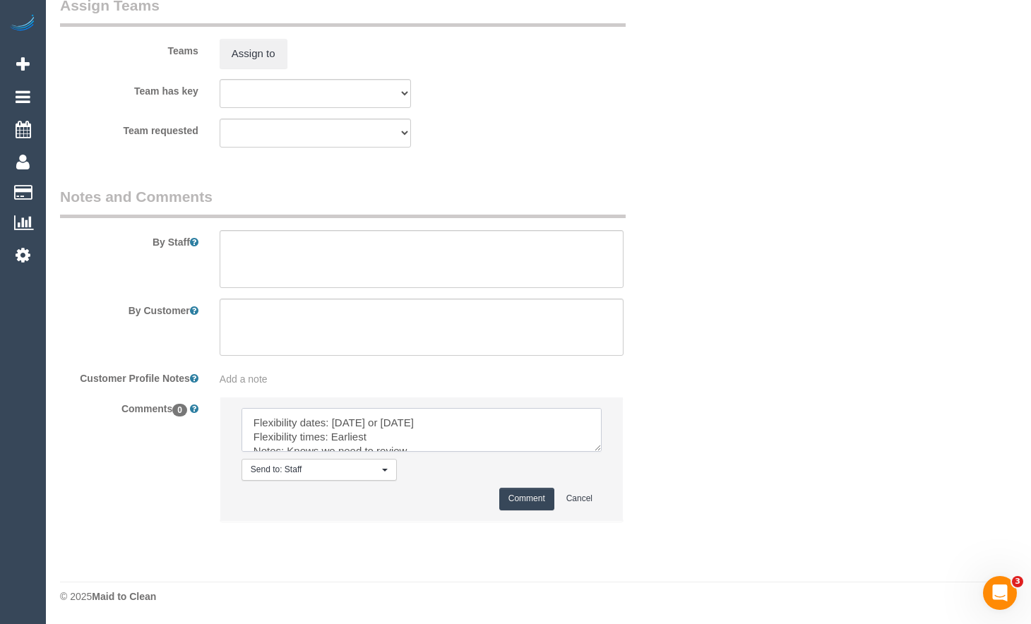
type textarea "Flexibility dates: Tuesday 19/08 or Wednesday 20/08 Flexibility times: Earliest…"
click at [535, 497] on button "Comment" at bounding box center [526, 499] width 55 height 22
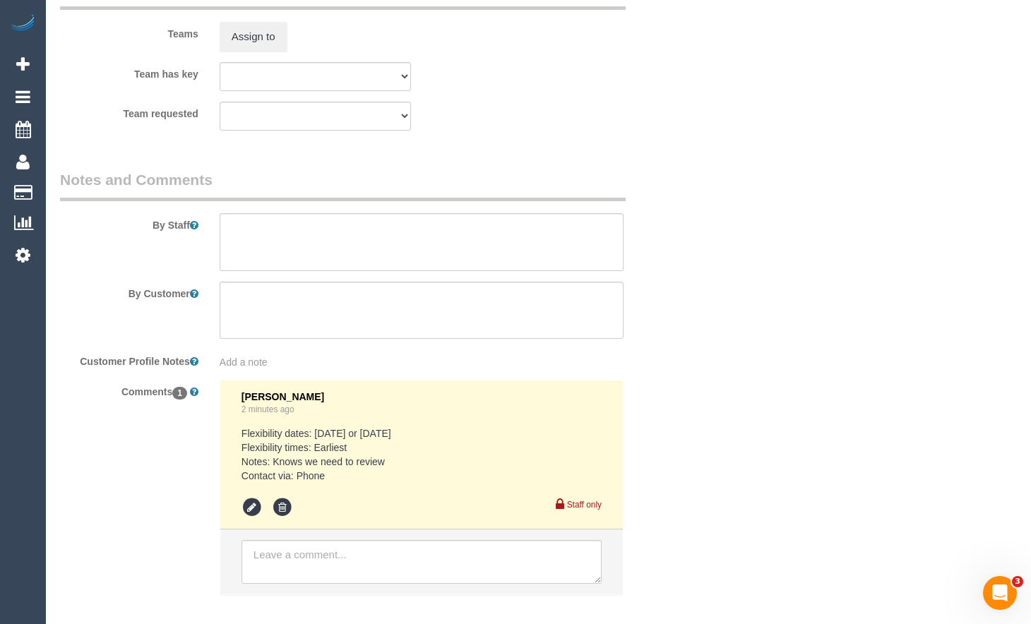
drag, startPoint x: 1017, startPoint y: 218, endPoint x: 697, endPoint y: 212, distance: 320.0
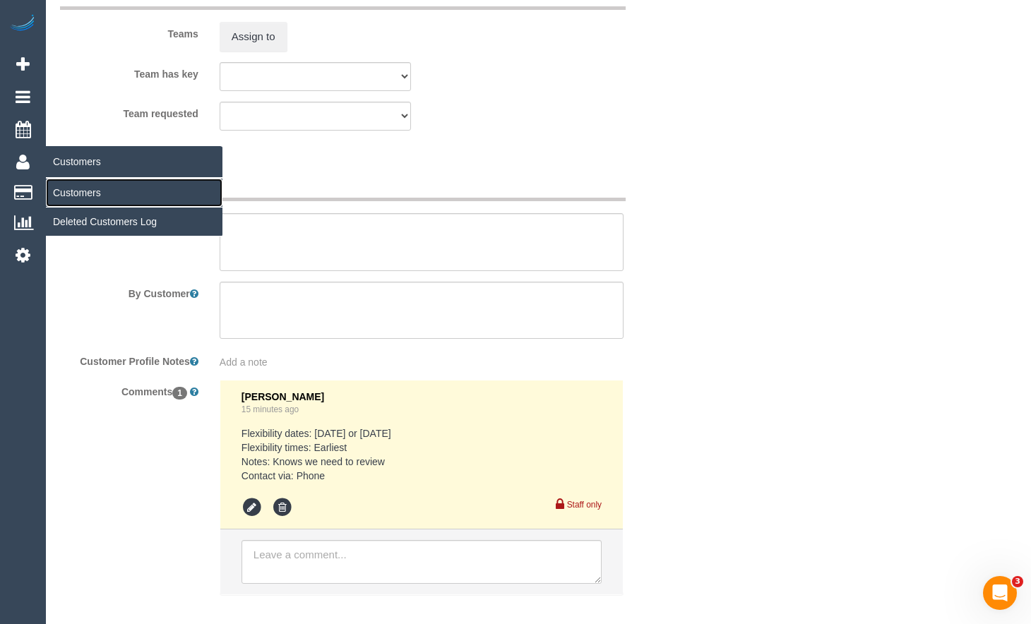
click at [69, 194] on link "Customers" at bounding box center [134, 193] width 177 height 28
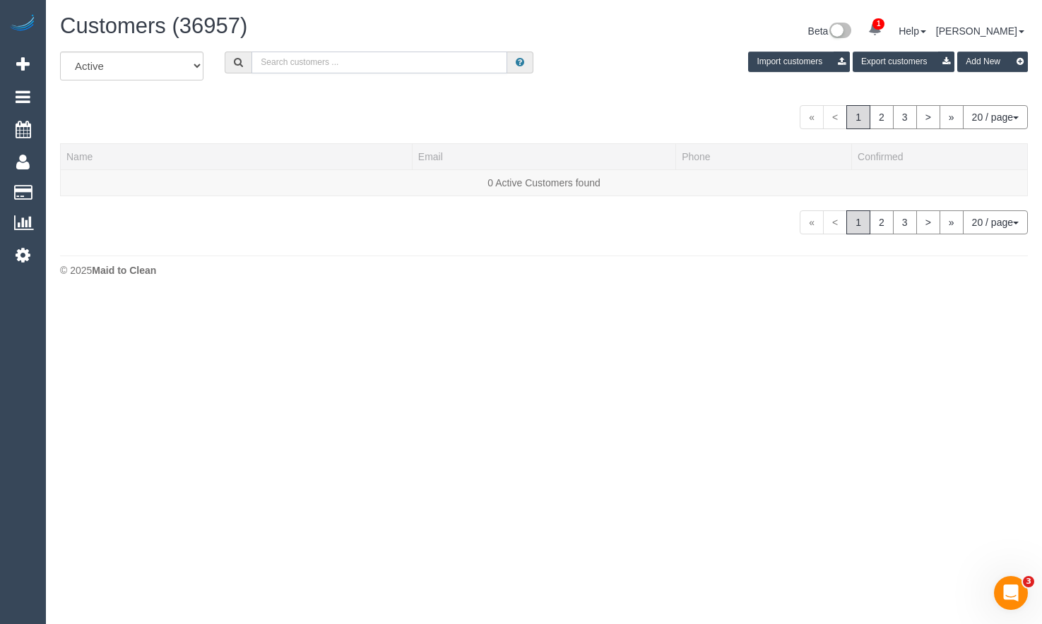
click at [390, 57] on input "text" at bounding box center [379, 63] width 256 height 22
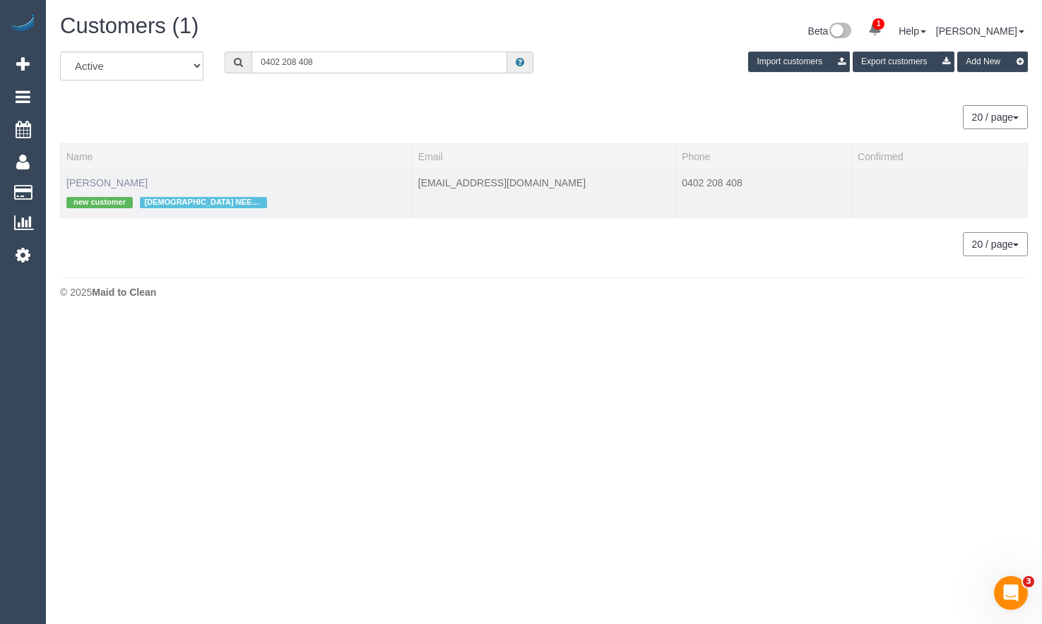
type input "0402 208 408"
click at [141, 183] on link "Suzanne Tassone" at bounding box center [106, 182] width 81 height 11
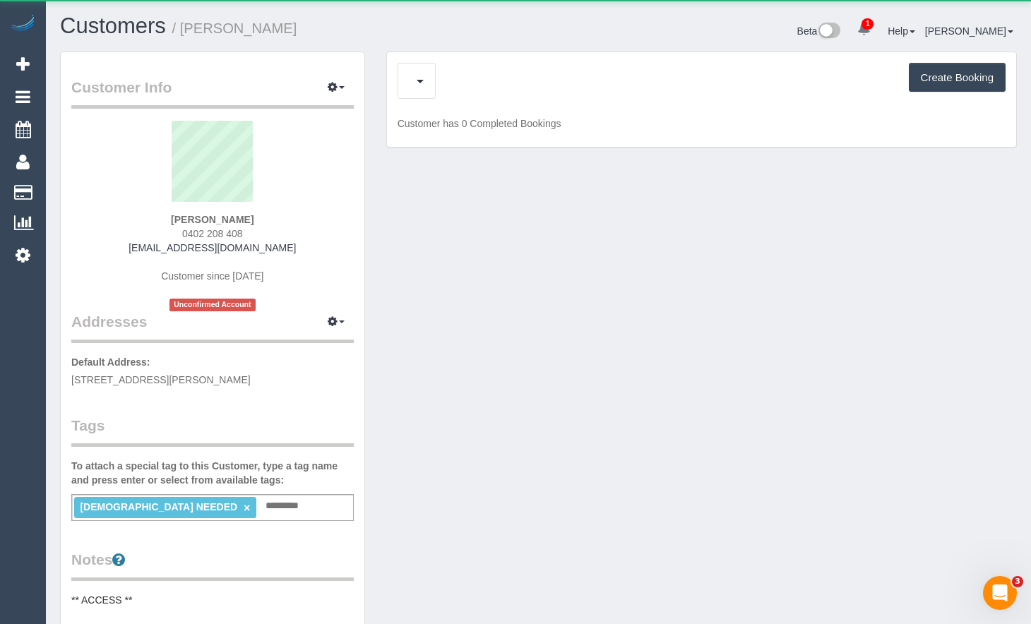
click at [530, 88] on div "Upcoming Bookings (11) Charges (0) Feedback (0) Create Booking" at bounding box center [702, 81] width 608 height 36
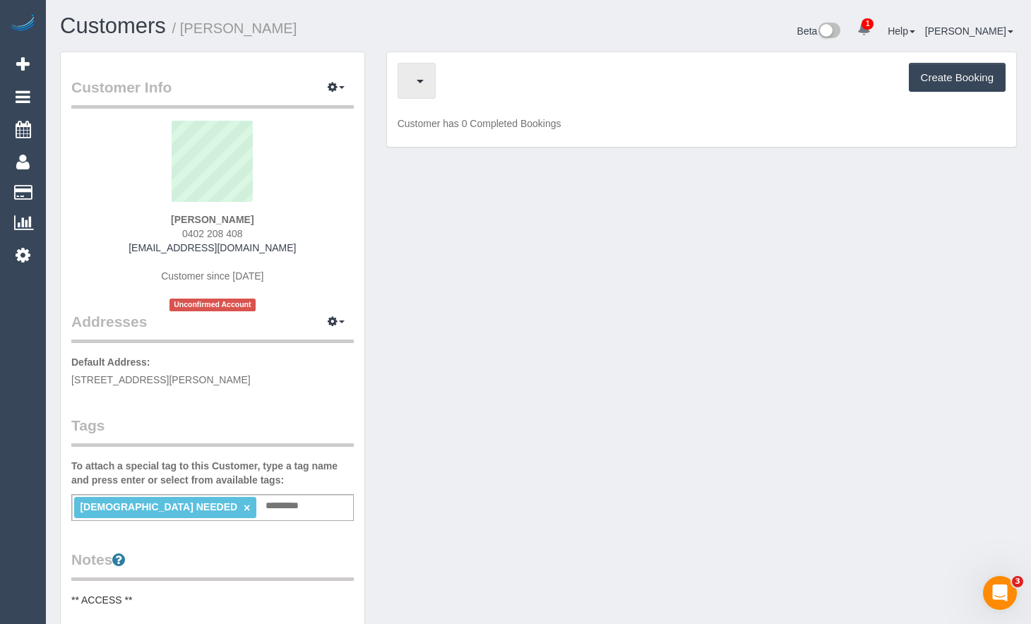
click at [417, 85] on span "button" at bounding box center [413, 81] width 7 height 18
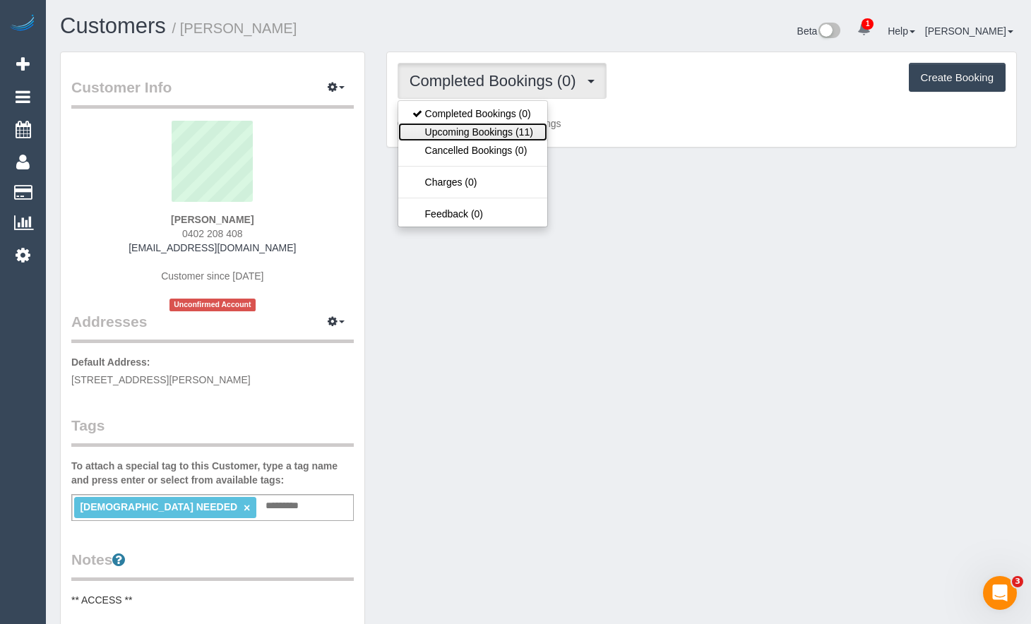
click at [516, 133] on link "Upcoming Bookings (11)" at bounding box center [472, 132] width 149 height 18
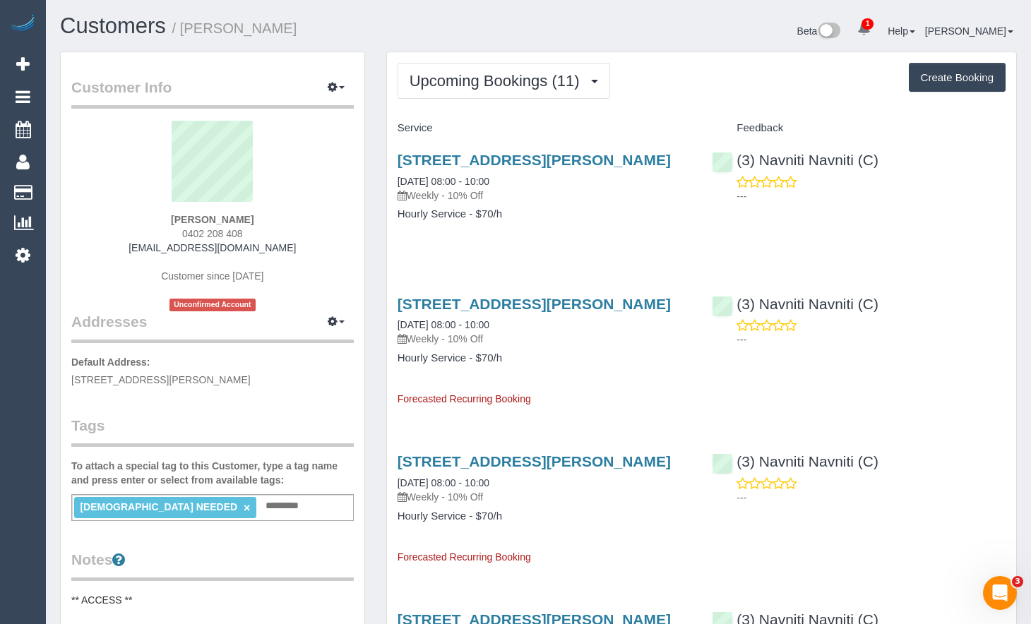
click at [591, 195] on p "Weekly - 10% Off" at bounding box center [545, 196] width 294 height 14
click at [605, 162] on link "81 Hanson Road, Craigieburn, VIC 3064" at bounding box center [534, 160] width 273 height 16
click at [564, 92] on button "Upcoming Bookings (11)" at bounding box center [504, 81] width 213 height 36
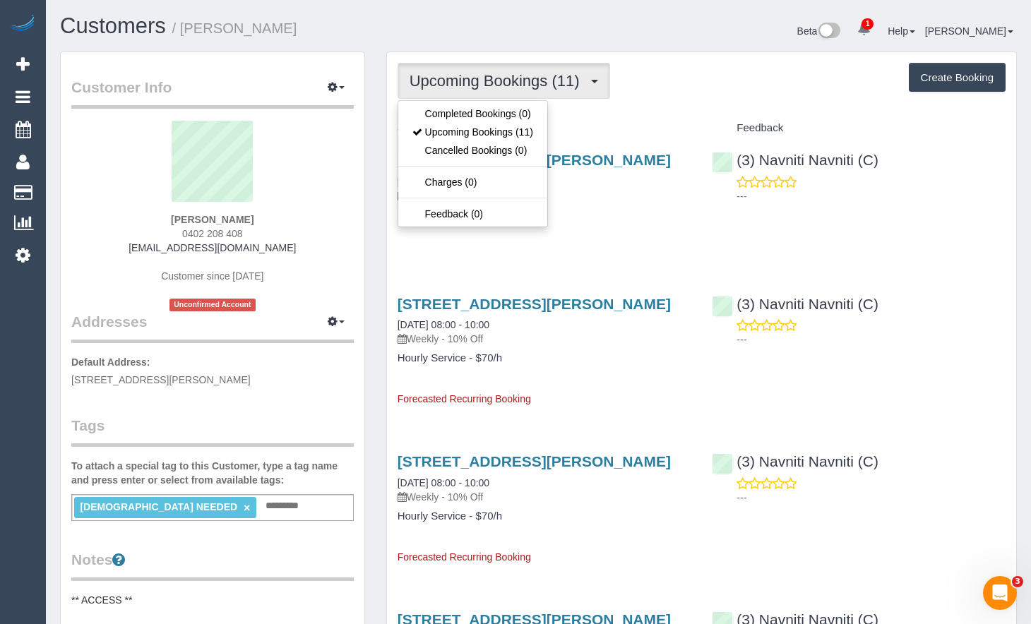
click at [834, 95] on div "Upcoming Bookings (11) Completed Bookings (0) Upcoming Bookings (11) Cancelled …" at bounding box center [702, 81] width 608 height 36
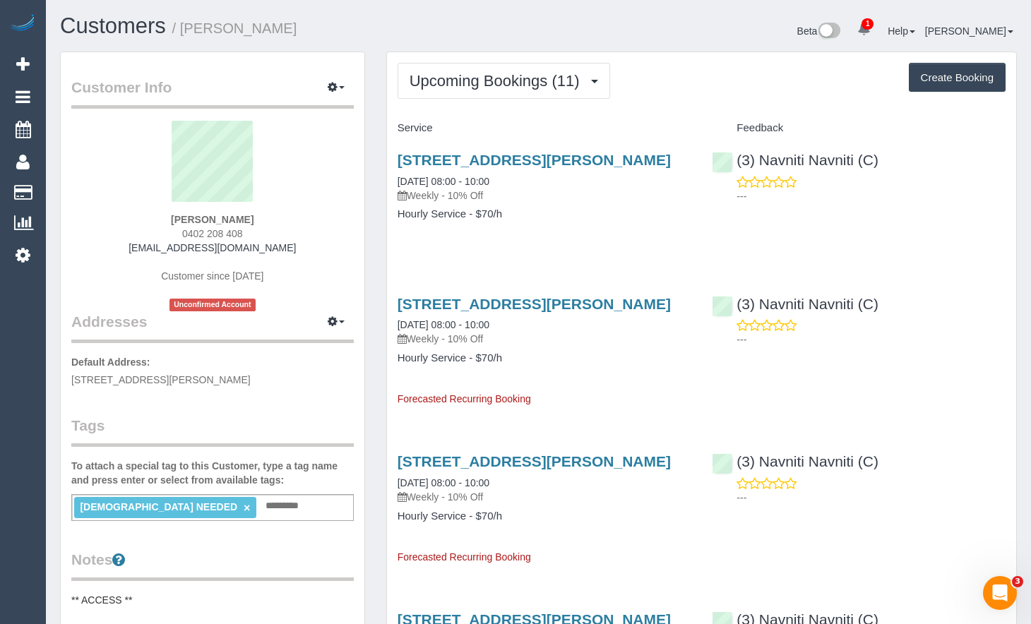
click at [1007, 312] on div "(3) Navniti Navniti (C) ---" at bounding box center [858, 318] width 315 height 69
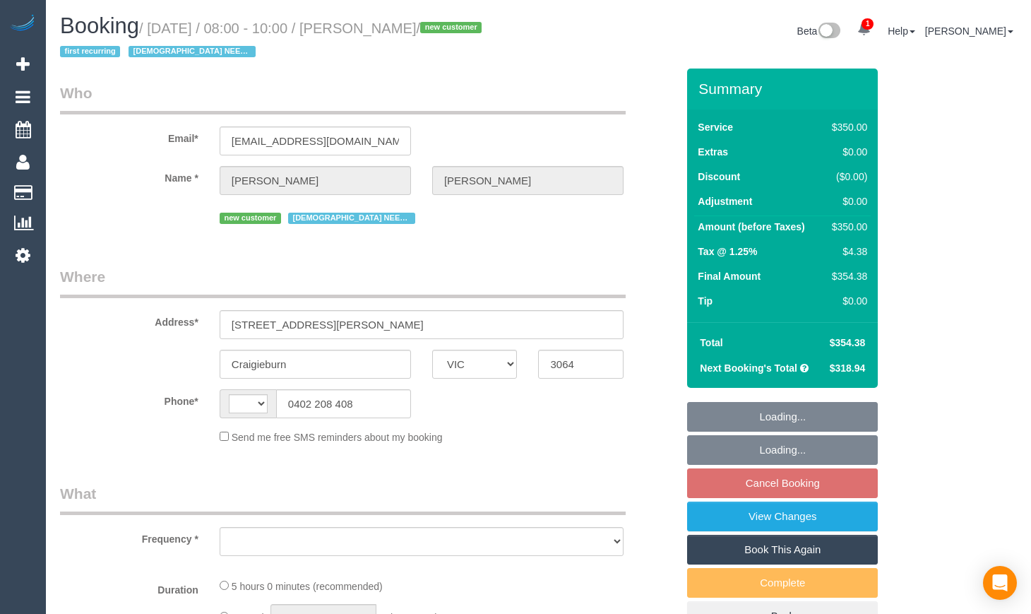
select select "VIC"
select select "object:308"
select select "string:stripe-pm_1RsBuS2GScqysDRVbt1l3syi"
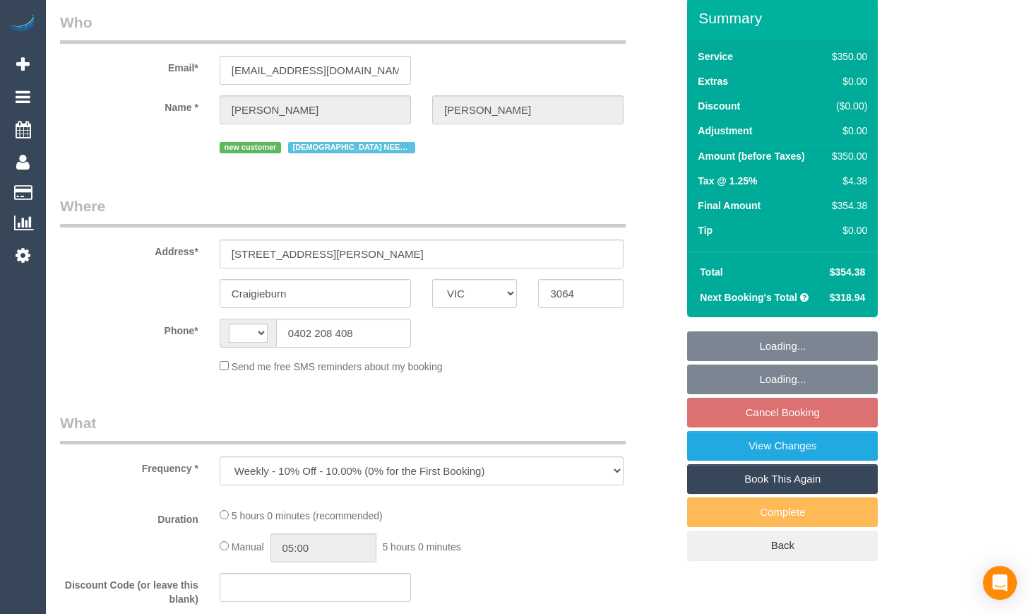
select select "string:AU"
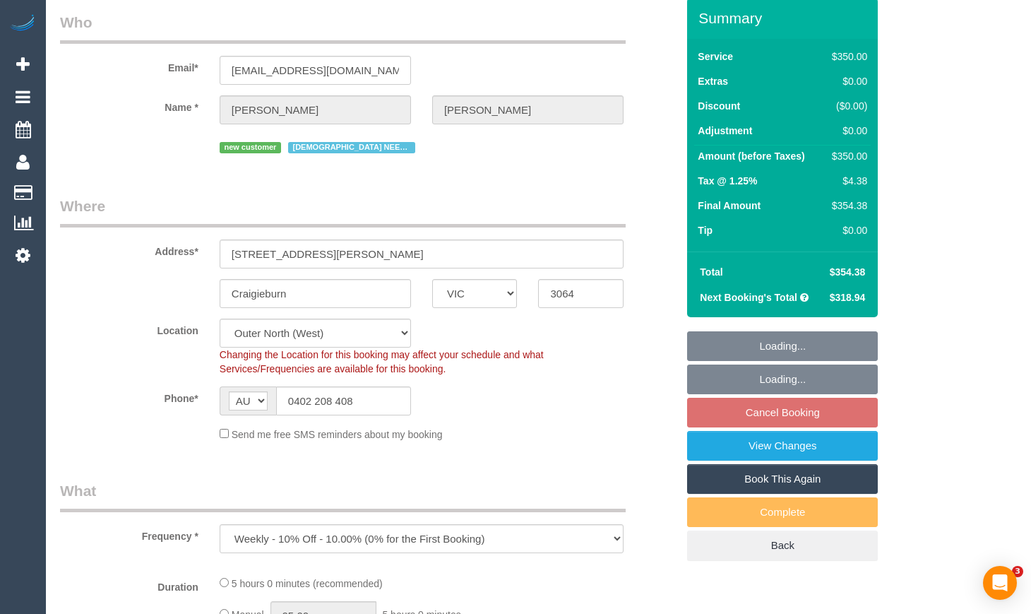
select select "300"
select select "spot2"
select select "number:28"
select select "number:14"
select select "number:18"
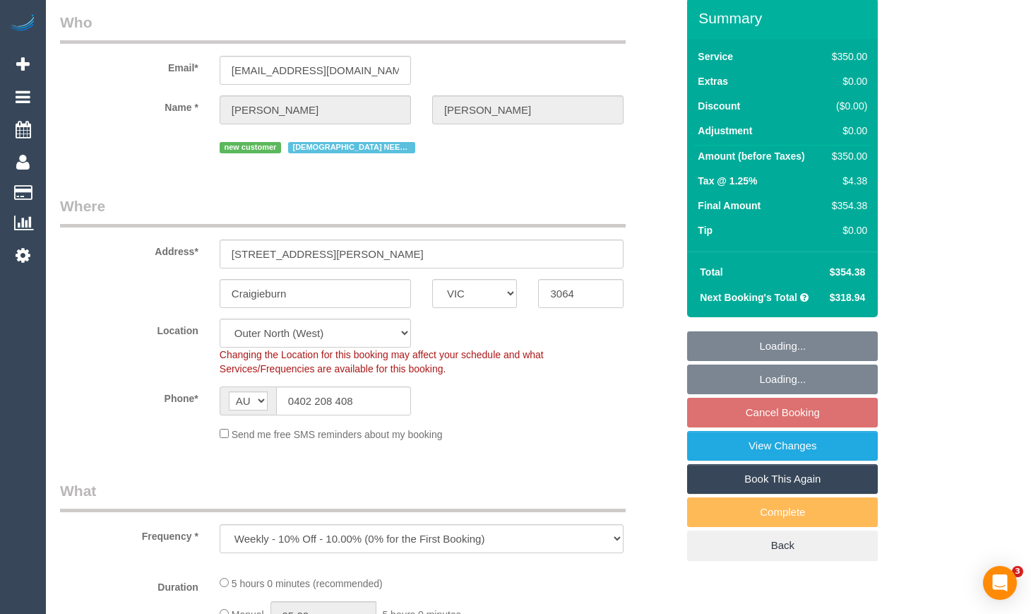
select select "number:36"
select select "number:35"
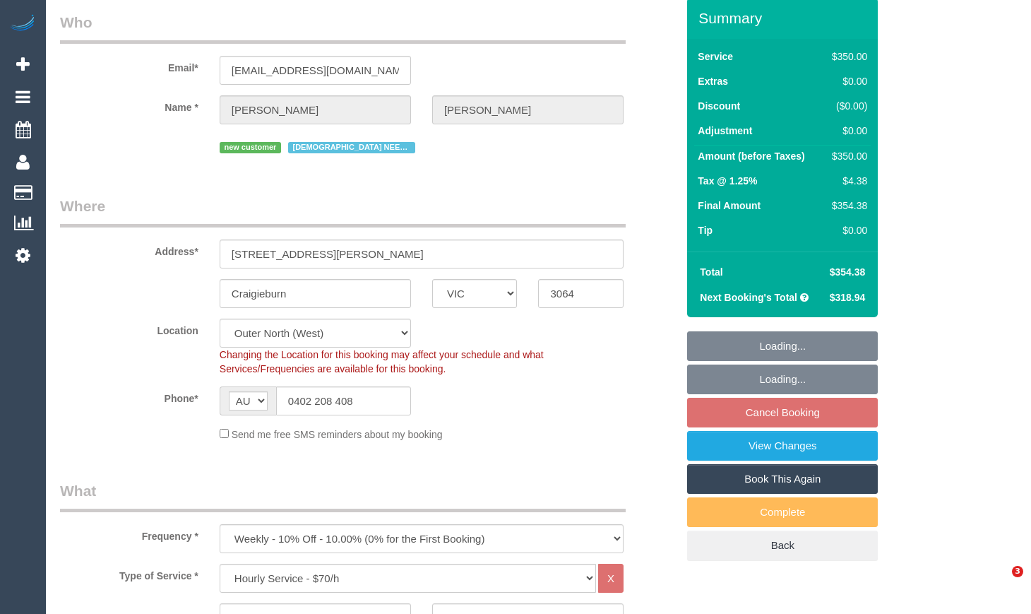
select select "object:1279"
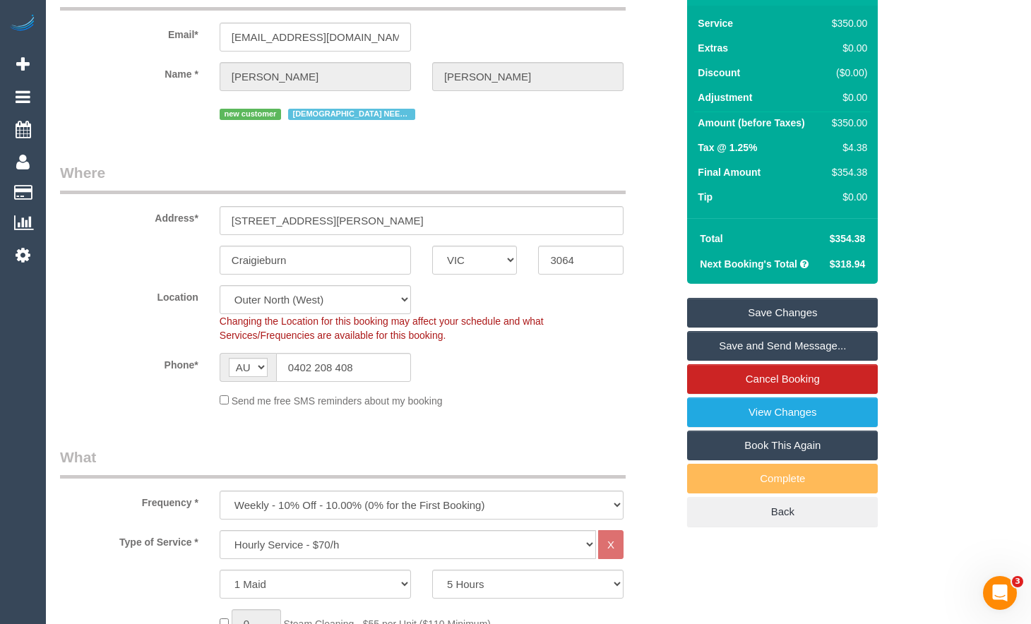
scroll to position [0, 0]
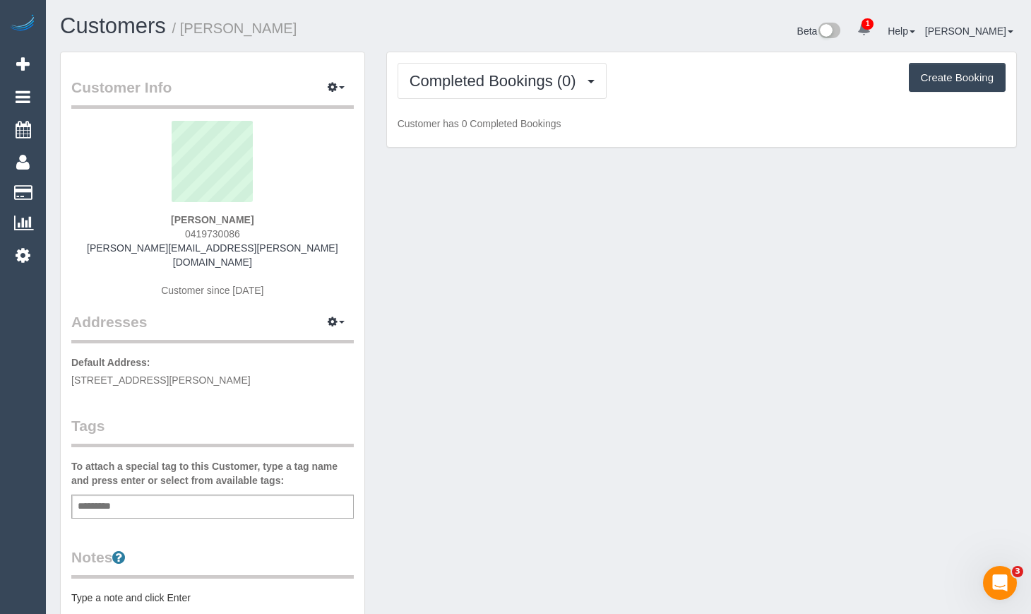
click at [1019, 182] on div "Customer Info Edit Contact Info Send Message Email Preferences Special Sales Ta…" at bounding box center [538, 525] width 978 height 947
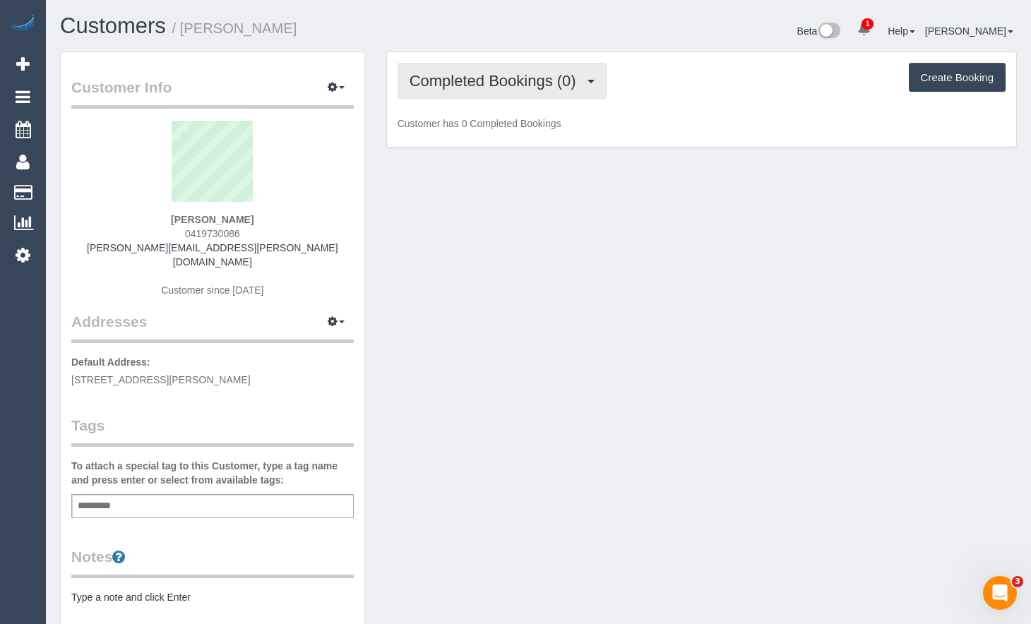
click at [492, 63] on button "Completed Bookings (0)" at bounding box center [502, 81] width 209 height 36
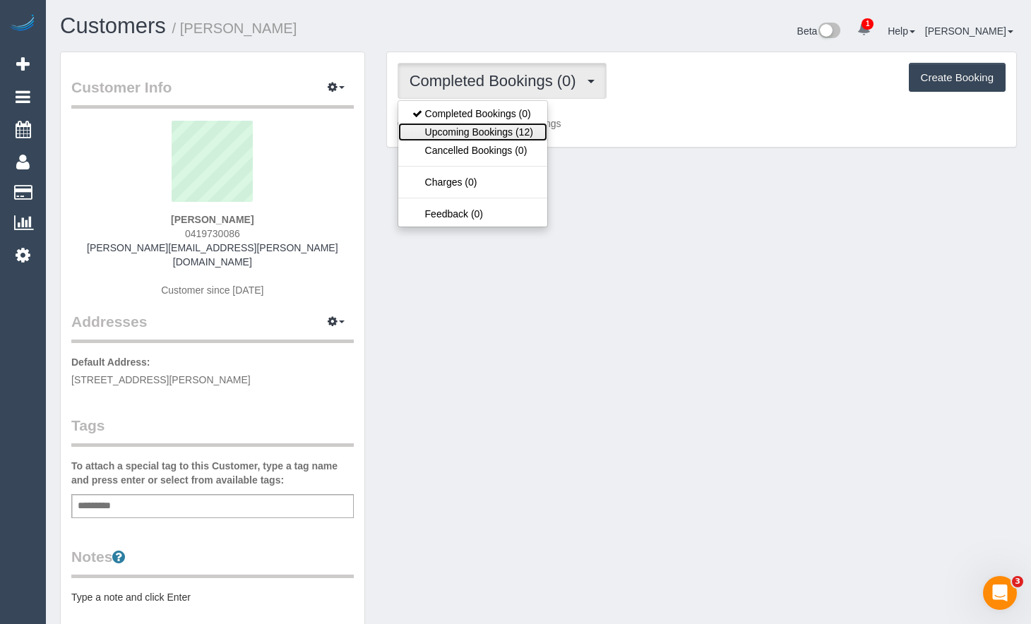
click at [512, 132] on link "Upcoming Bookings (12)" at bounding box center [472, 132] width 149 height 18
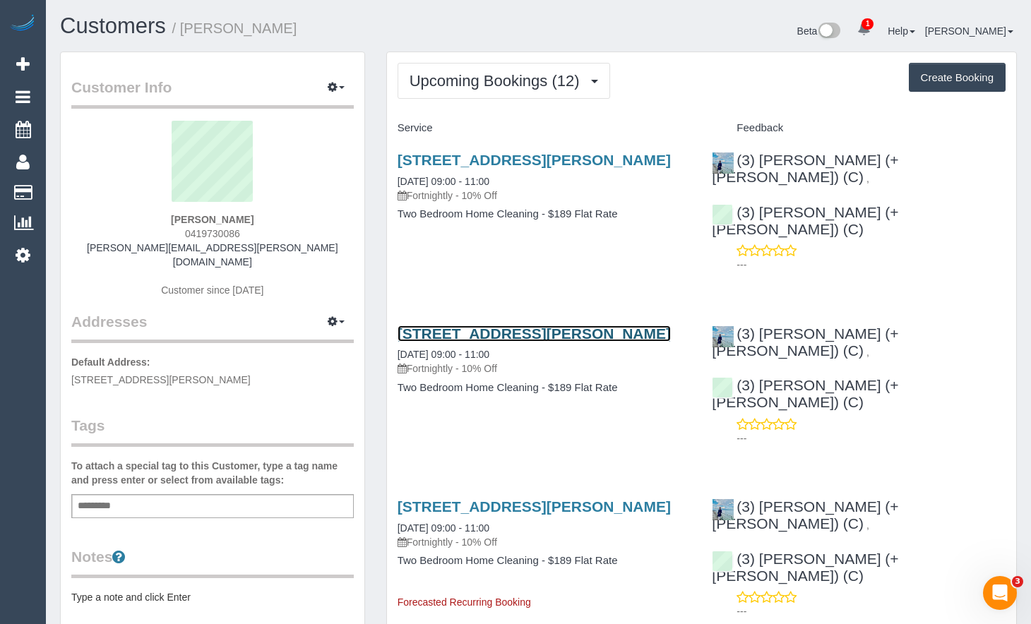
click at [557, 326] on link "1 Edwina Way, Brunswick East, VIC 3057" at bounding box center [534, 334] width 273 height 16
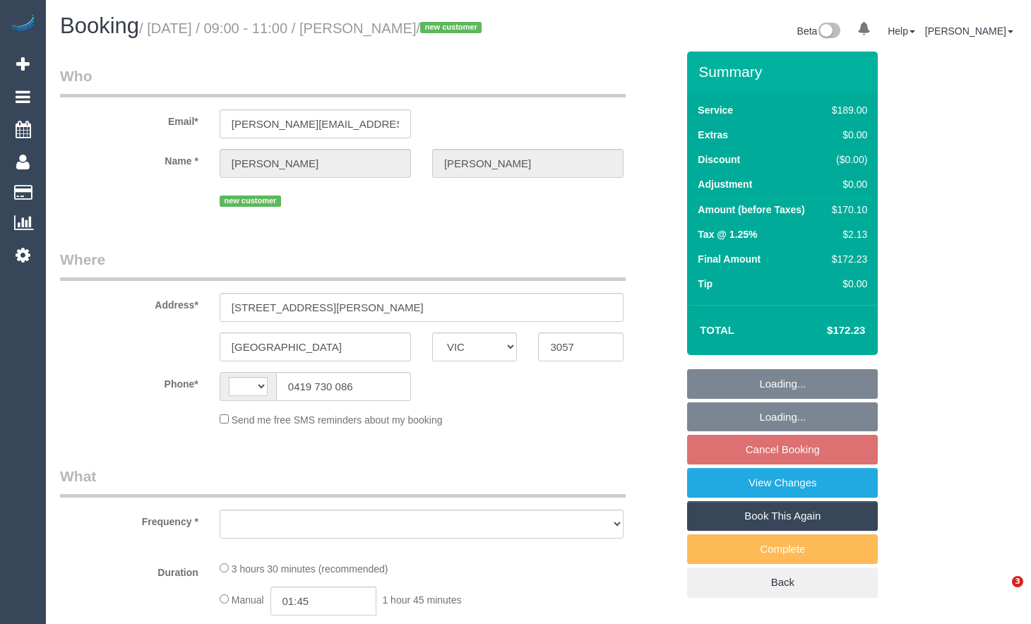
select select "VIC"
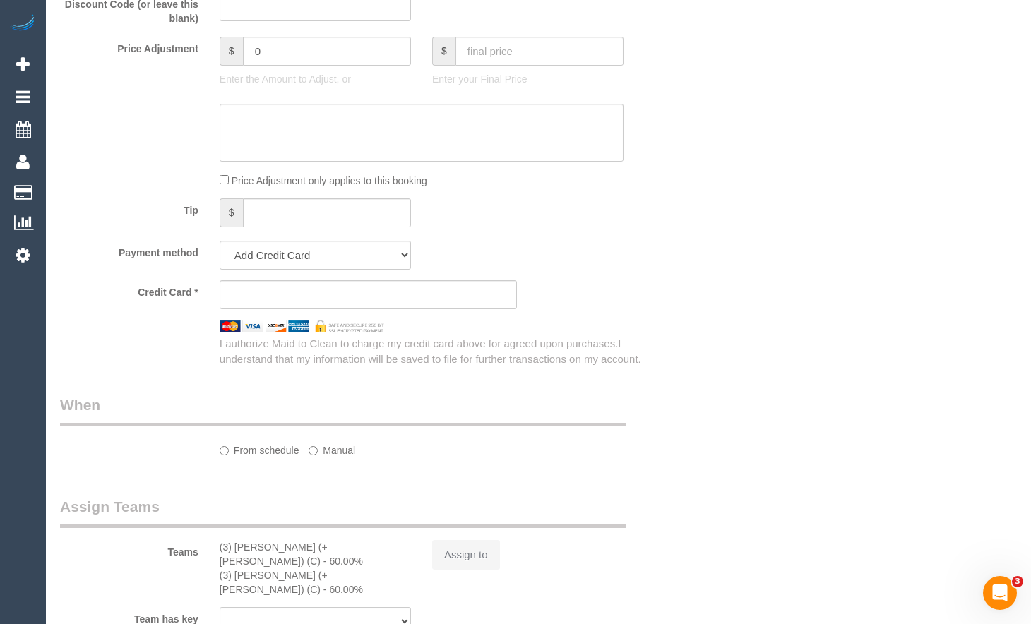
select select "string:AU"
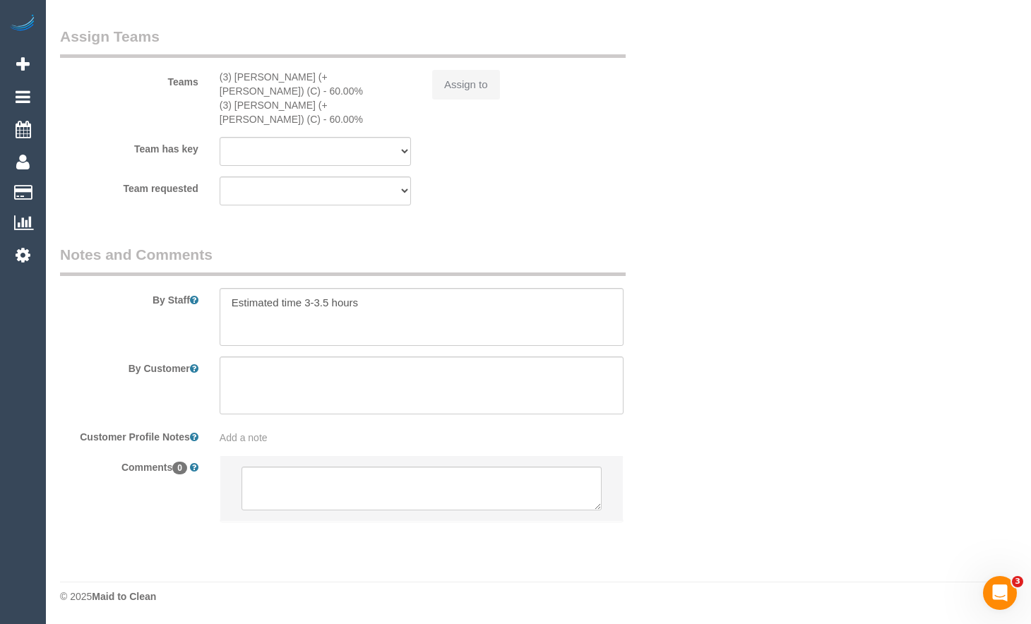
select select "string:stripe-pm_1RvTFm2GScqysDRVbZlH1Bks"
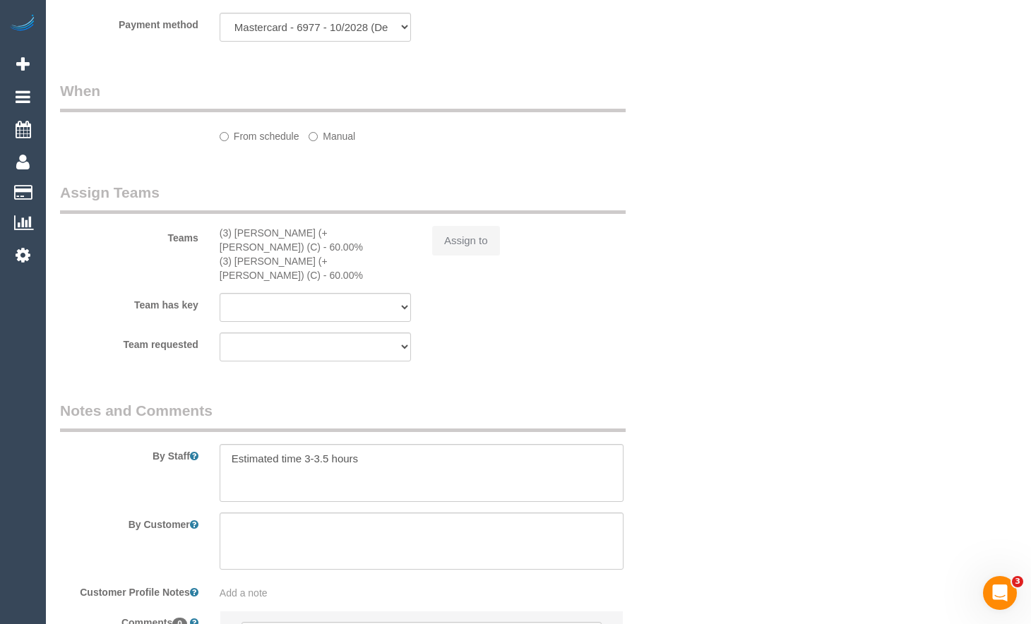
select select "object:648"
select select "number:27"
select select "number:14"
select select "number:19"
select select "number:22"
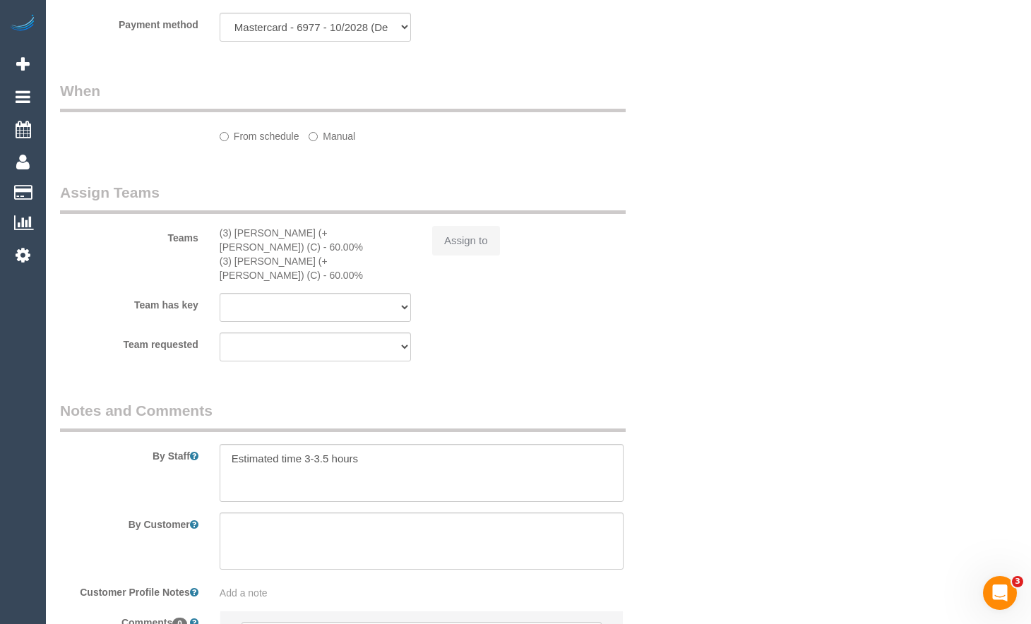
select select "number:33"
select select "number:11"
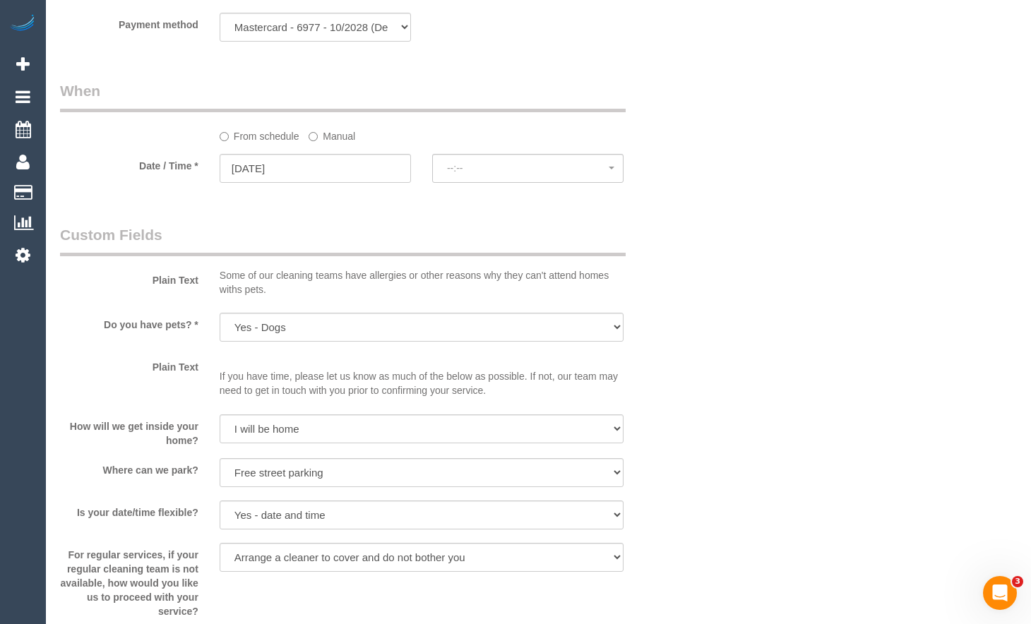
select select "object:1674"
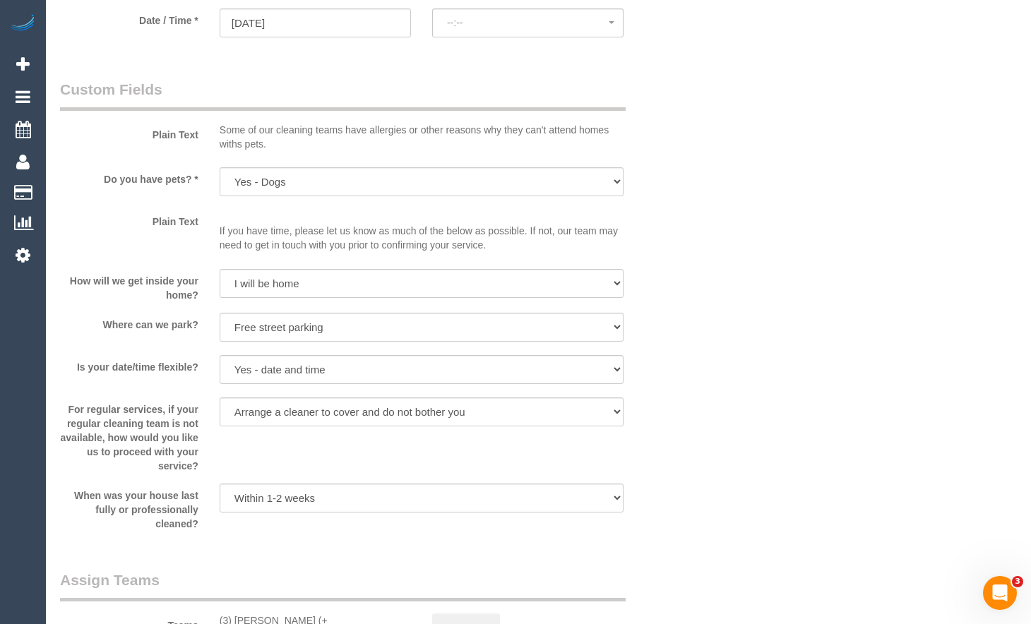
select select "spot3"
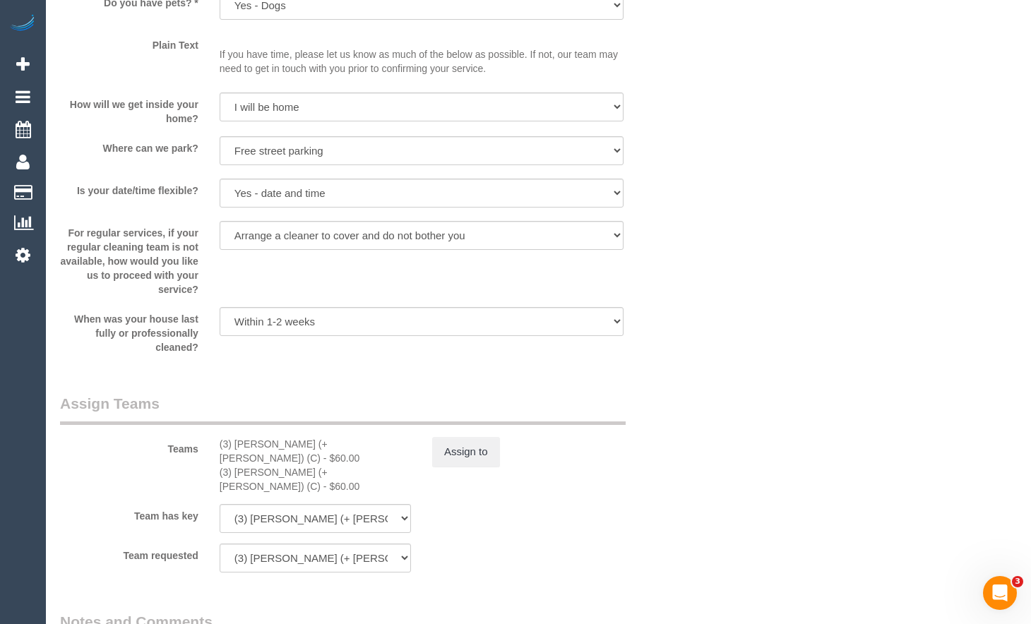
scroll to position [1921, 0]
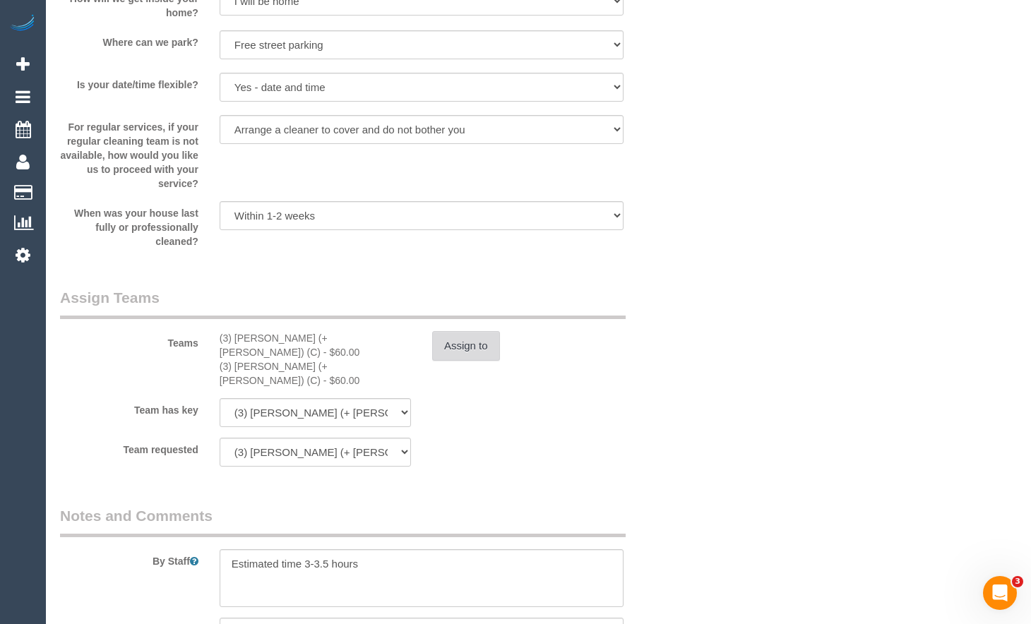
click at [473, 361] on button "Assign to" at bounding box center [466, 346] width 68 height 30
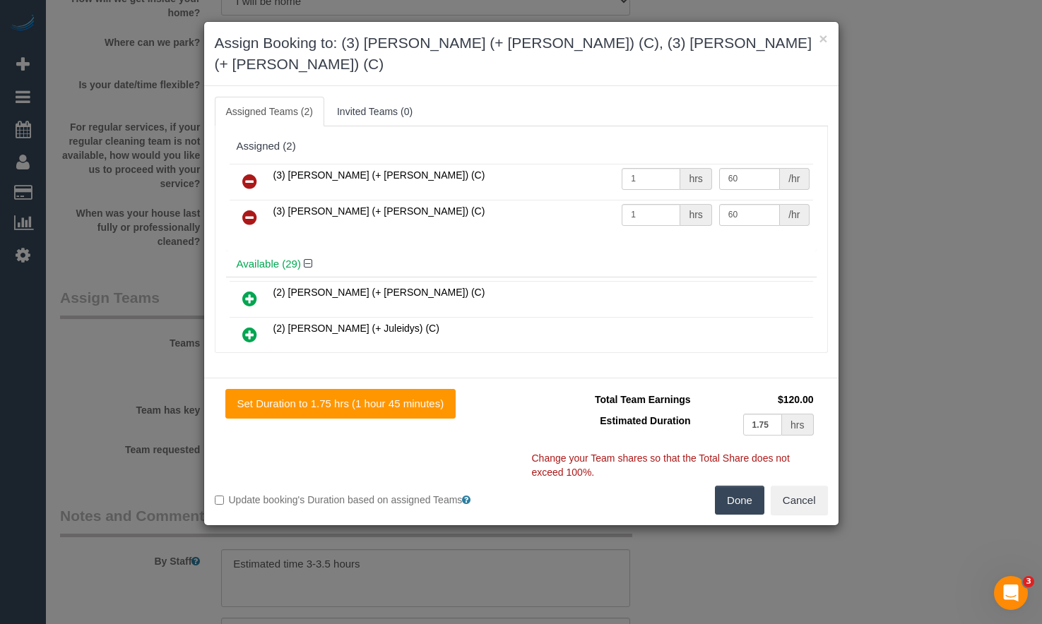
click at [247, 173] on icon at bounding box center [249, 181] width 15 height 17
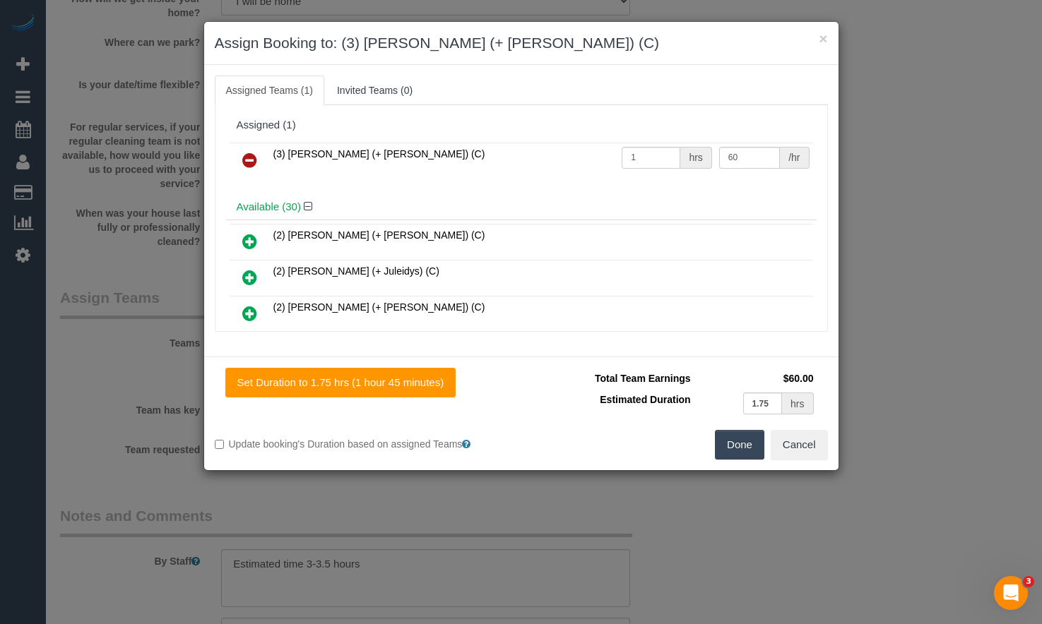
click at [243, 162] on icon at bounding box center [249, 160] width 15 height 17
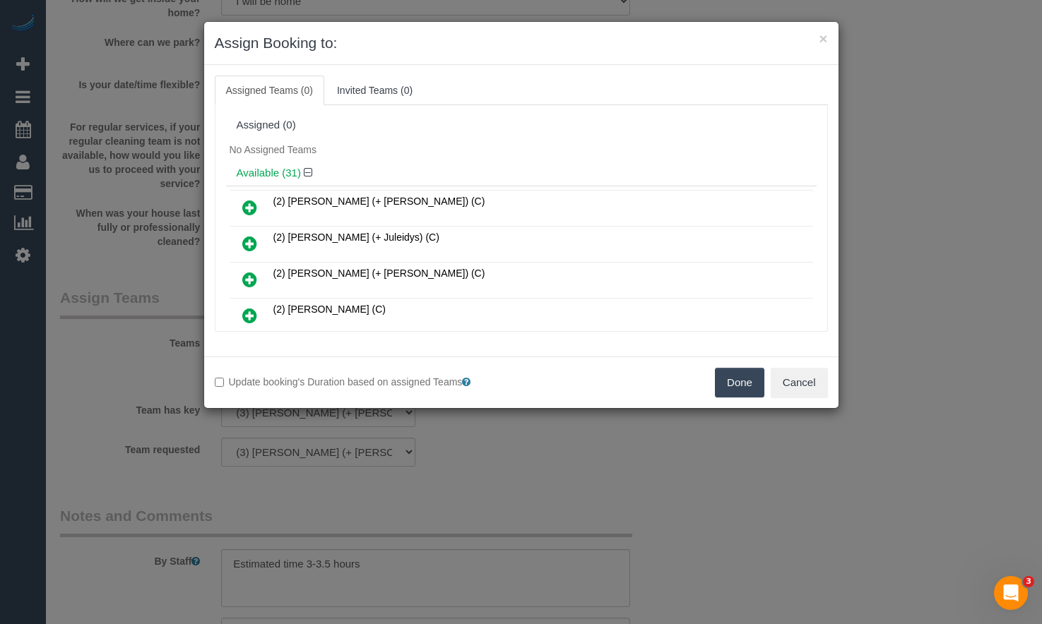
click at [735, 389] on button "Done" at bounding box center [739, 383] width 49 height 30
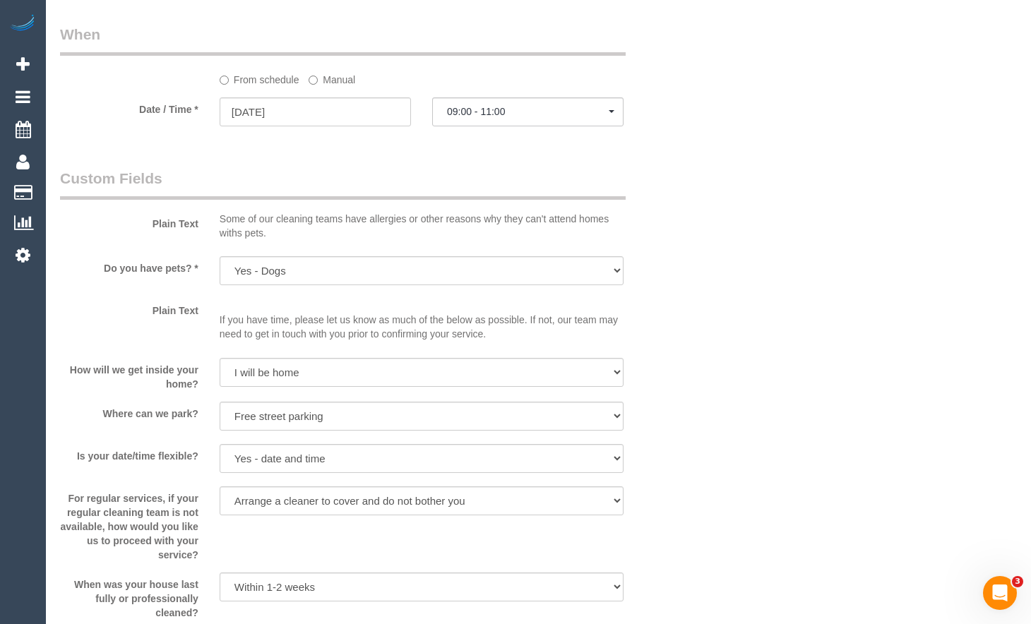
scroll to position [1568, 0]
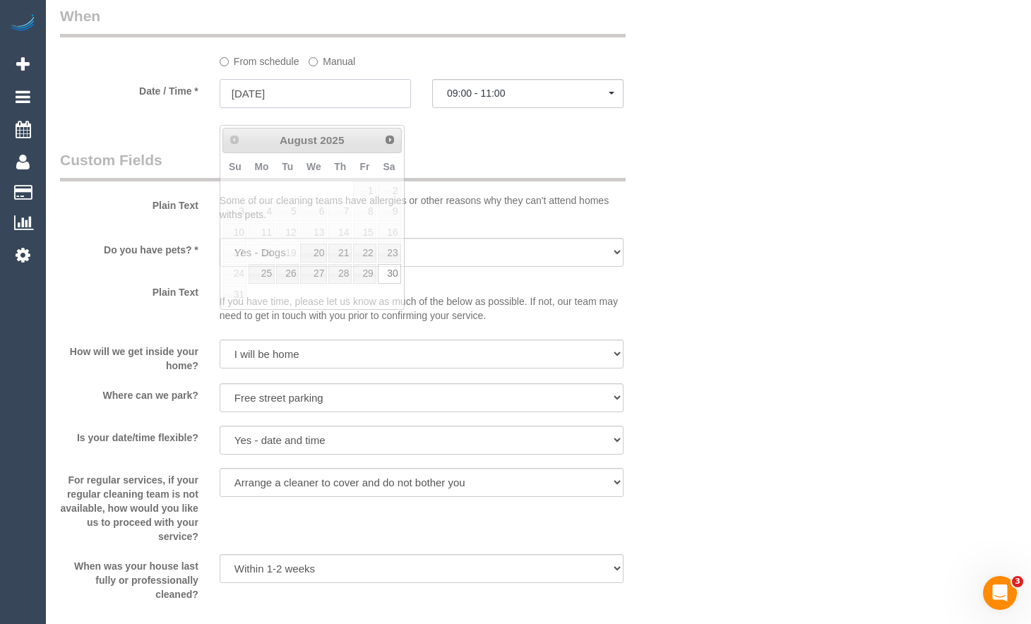
click at [324, 108] on input "[DATE]" at bounding box center [315, 93] width 191 height 29
click at [393, 140] on span "Next" at bounding box center [390, 139] width 11 height 11
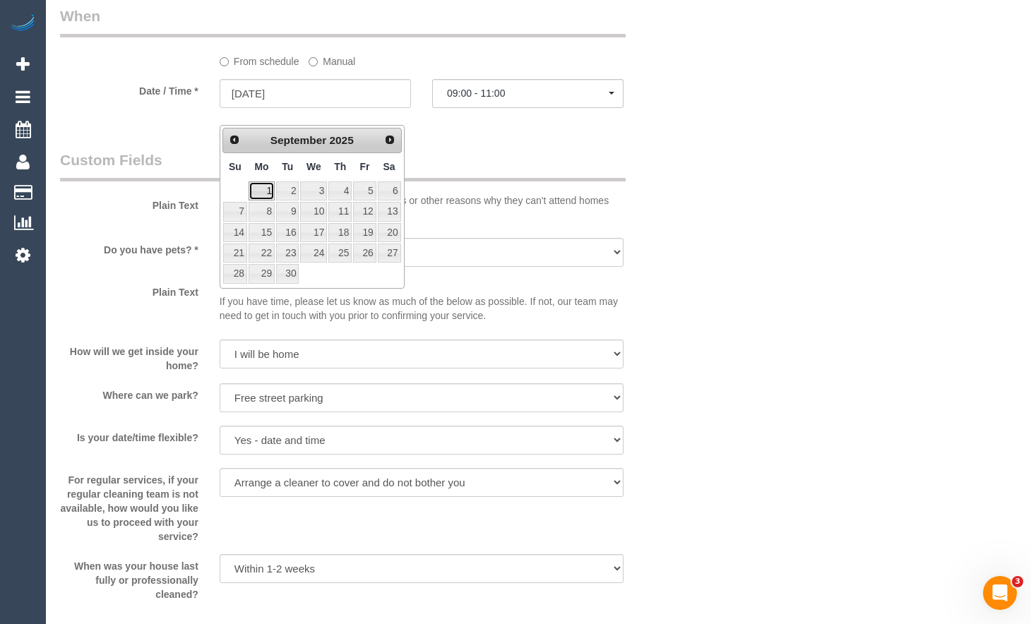
click at [257, 185] on link "1" at bounding box center [262, 191] width 26 height 19
type input "[DATE]"
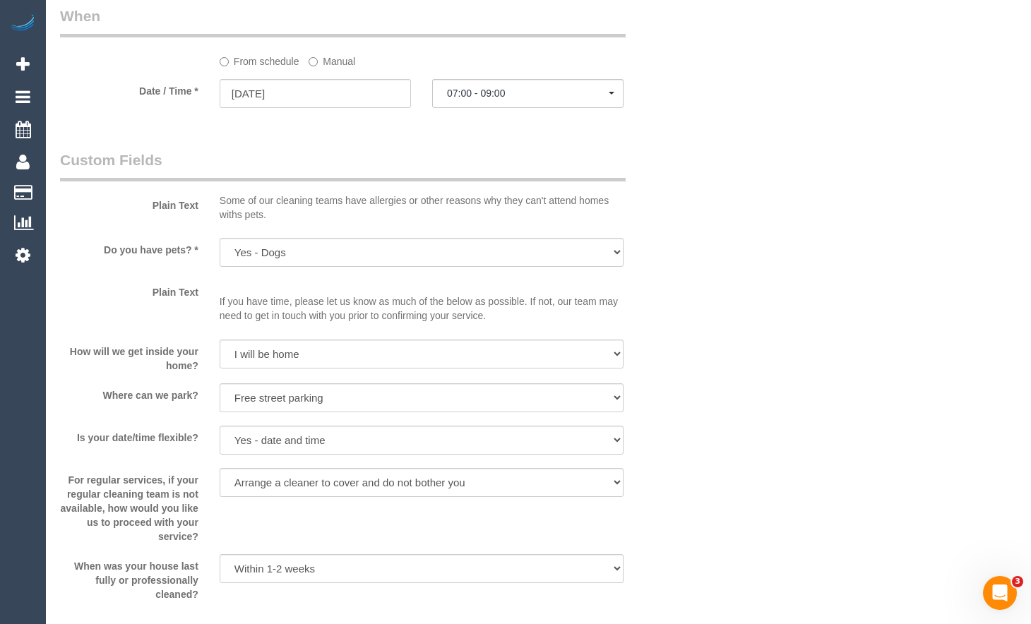
drag, startPoint x: 461, startPoint y: 149, endPoint x: 514, endPoint y: 117, distance: 62.1
click at [516, 99] on span "07:00 - 09:00" at bounding box center [528, 93] width 162 height 11
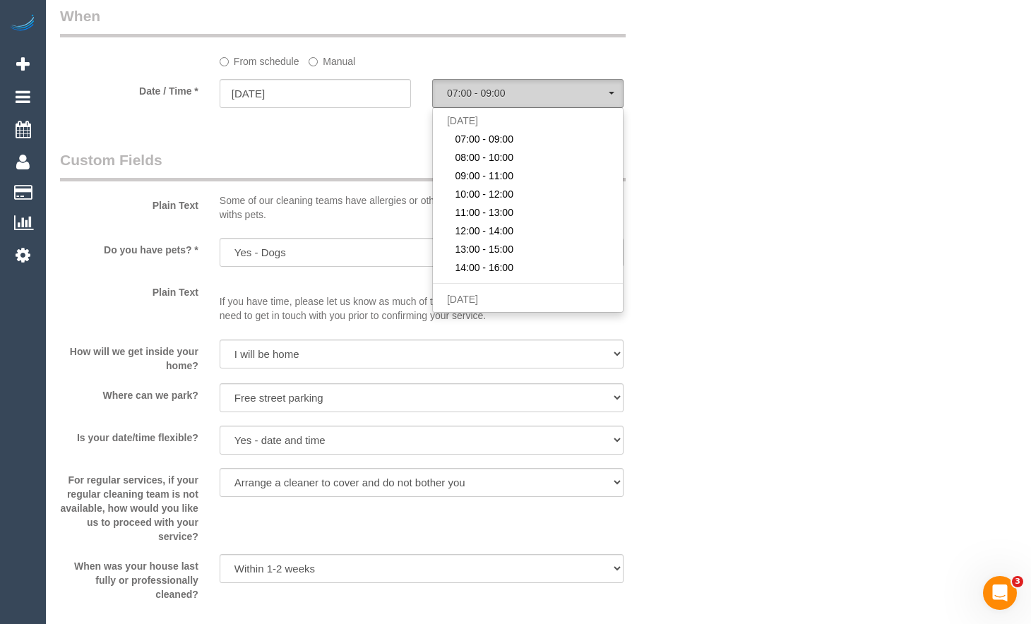
scroll to position [158, 0]
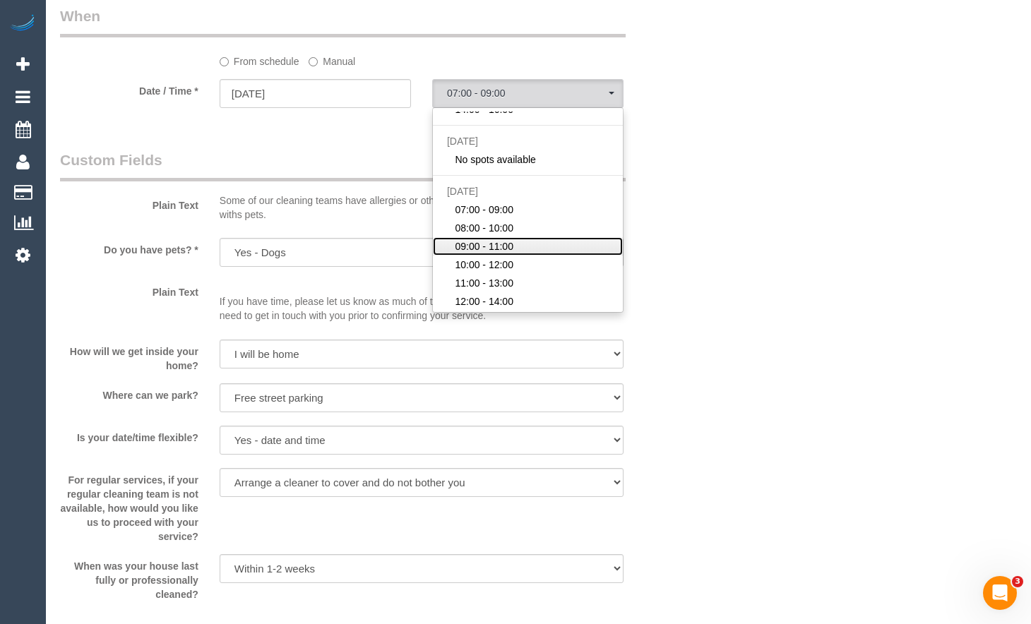
click at [470, 254] on span "09:00 - 11:00" at bounding box center [484, 246] width 59 height 14
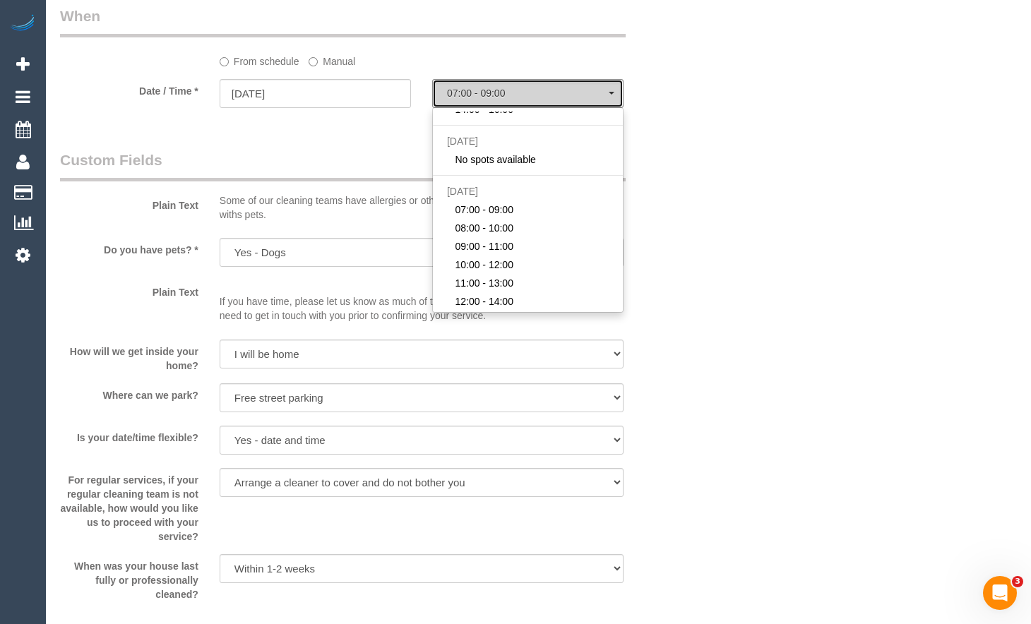
select select "spot12"
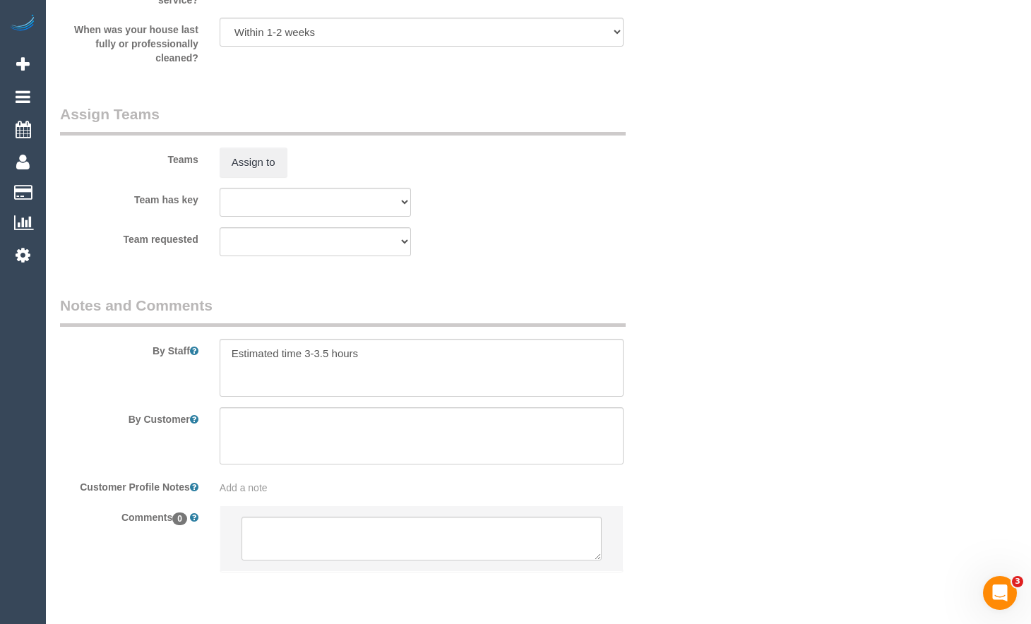
scroll to position [2101, 0]
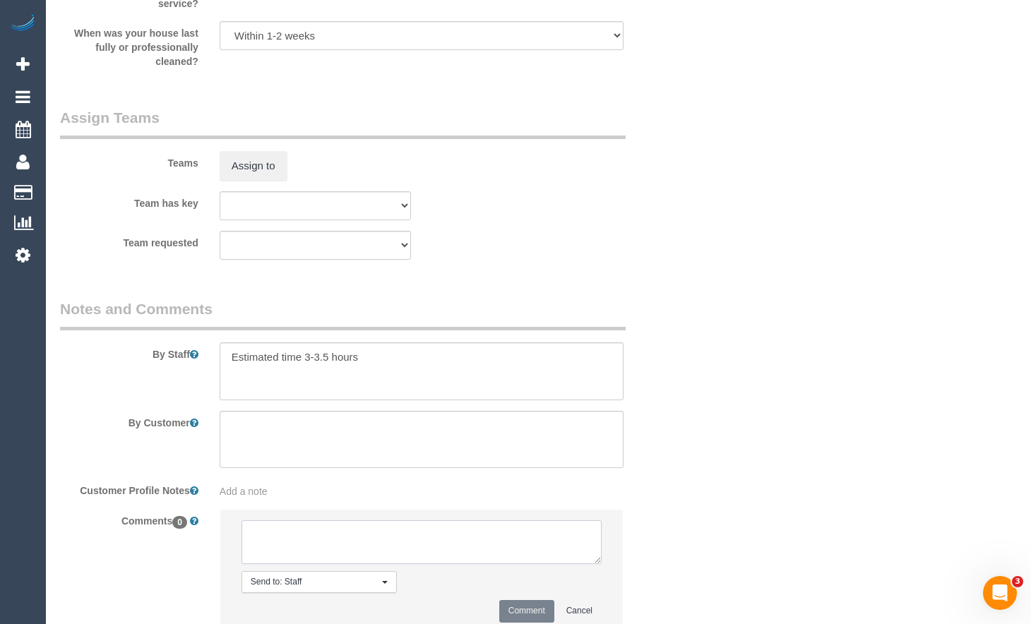
click at [343, 551] on textarea at bounding box center [422, 543] width 360 height 44
type textarea "C"
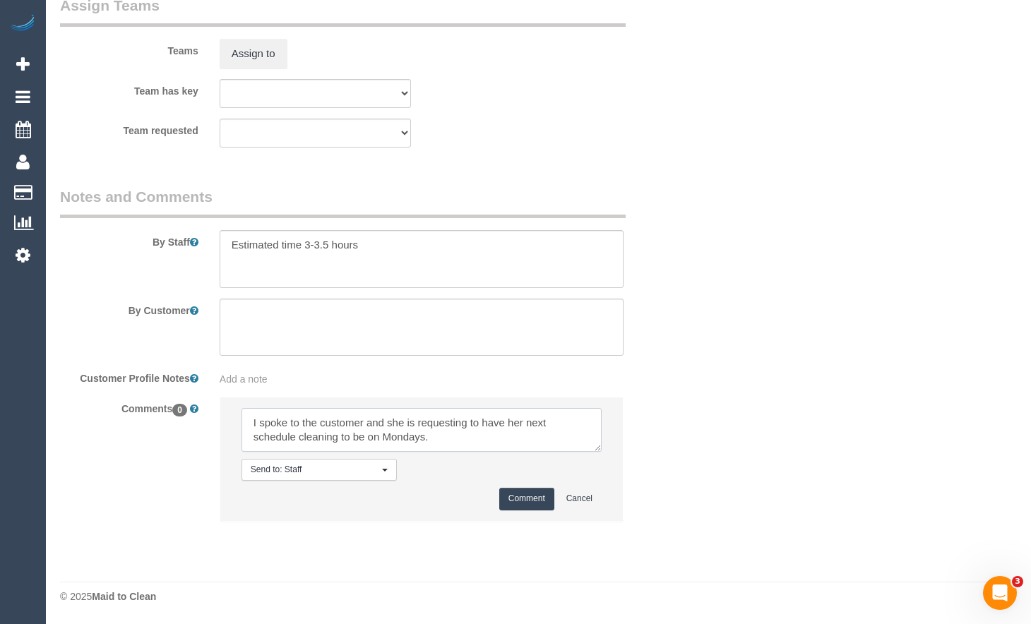
scroll to position [2231, 0]
type textarea "I spoke to the customer and she is requesting to have her next schedule cleanin…"
click at [510, 499] on button "Comment" at bounding box center [526, 499] width 55 height 22
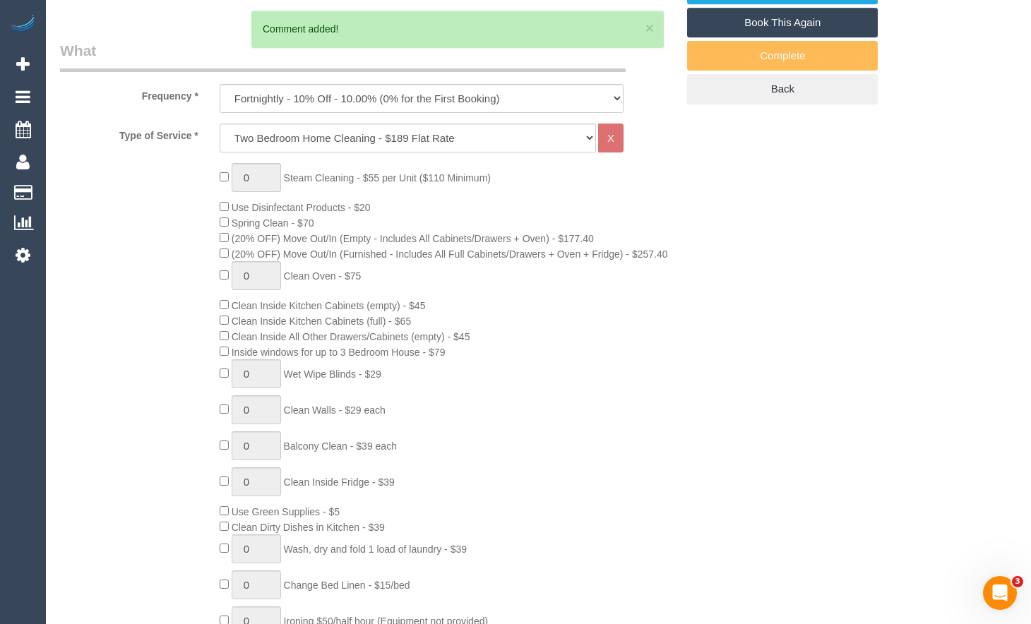
scroll to position [182, 0]
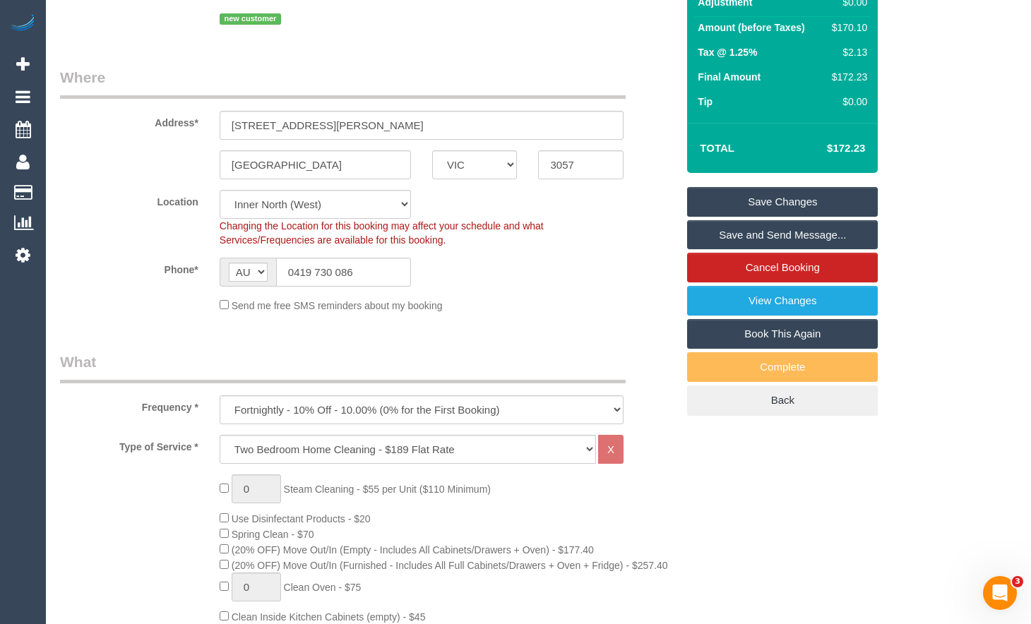
click at [807, 217] on link "Save Changes" at bounding box center [782, 202] width 191 height 30
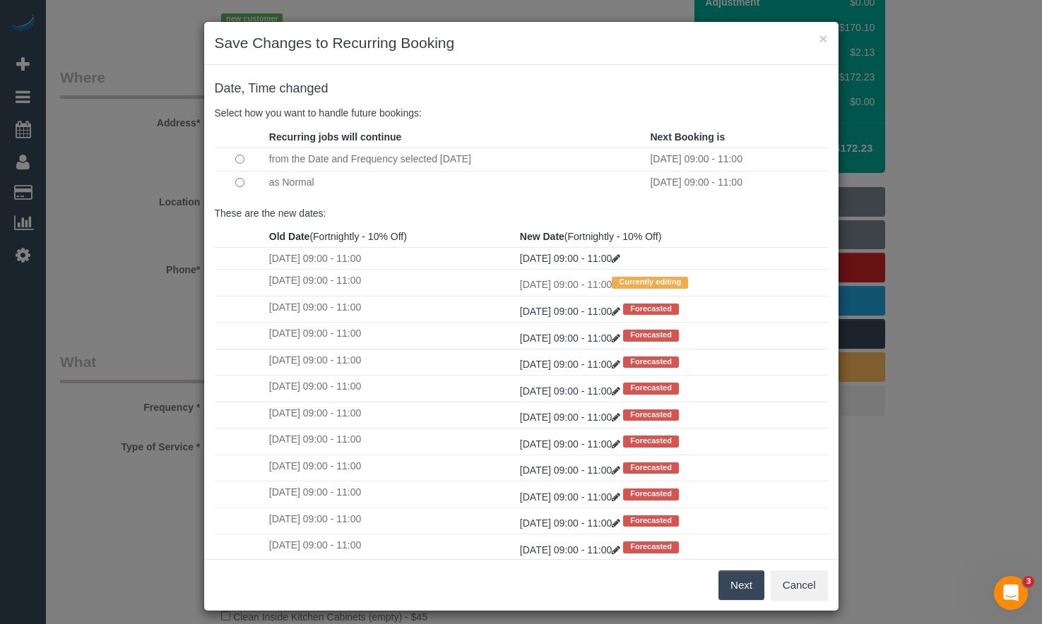
click at [728, 583] on button "Next" at bounding box center [741, 586] width 46 height 30
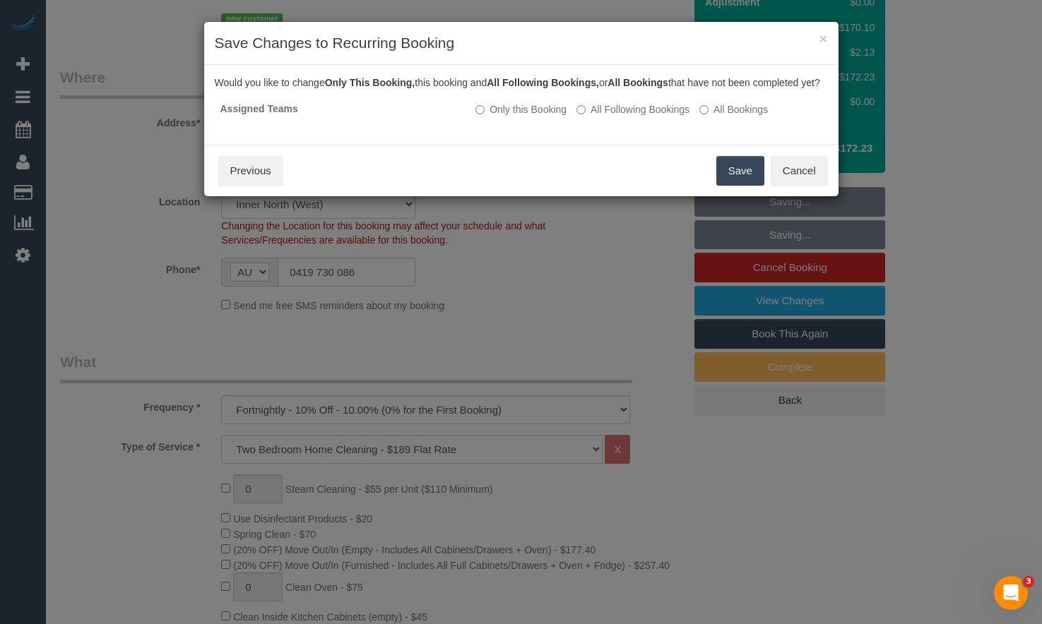
click at [744, 186] on button "Save" at bounding box center [740, 171] width 48 height 30
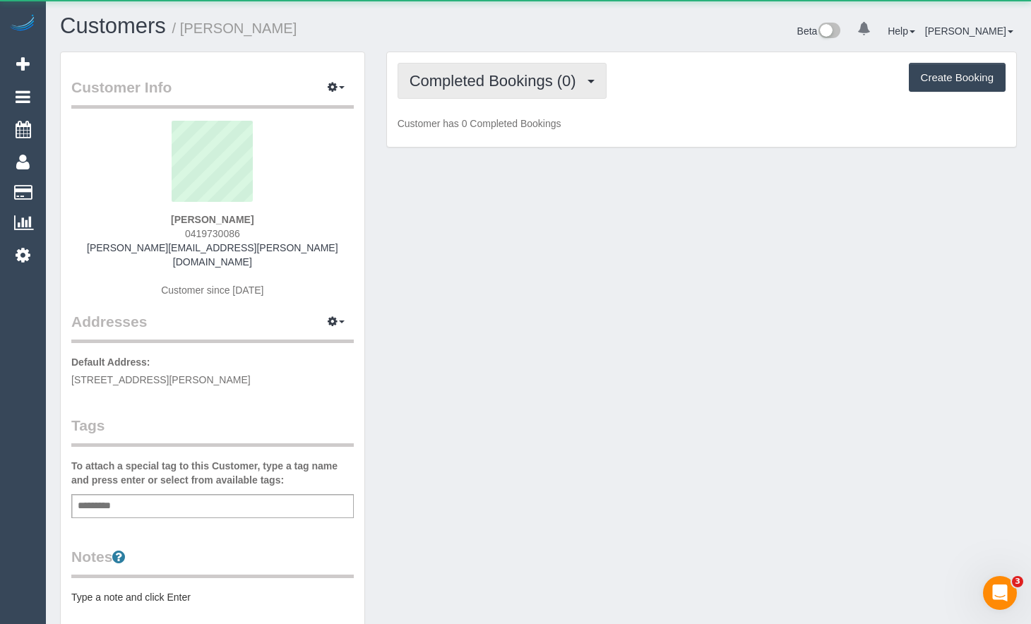
click at [492, 73] on span "Completed Bookings (0)" at bounding box center [497, 81] width 174 height 18
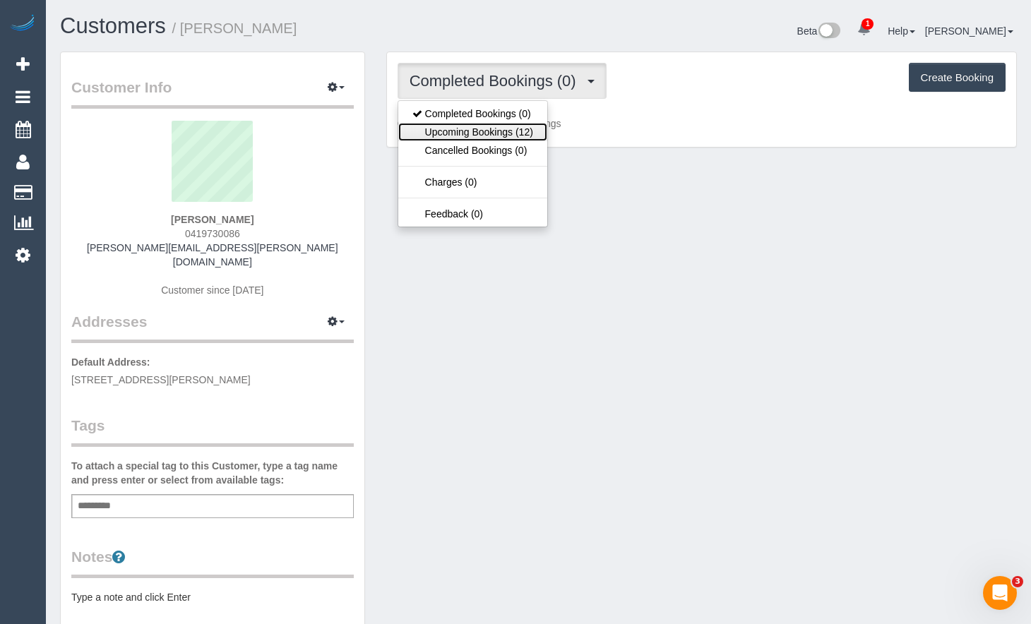
click at [510, 134] on link "Upcoming Bookings (12)" at bounding box center [472, 132] width 149 height 18
